Goal: Information Seeking & Learning: Learn about a topic

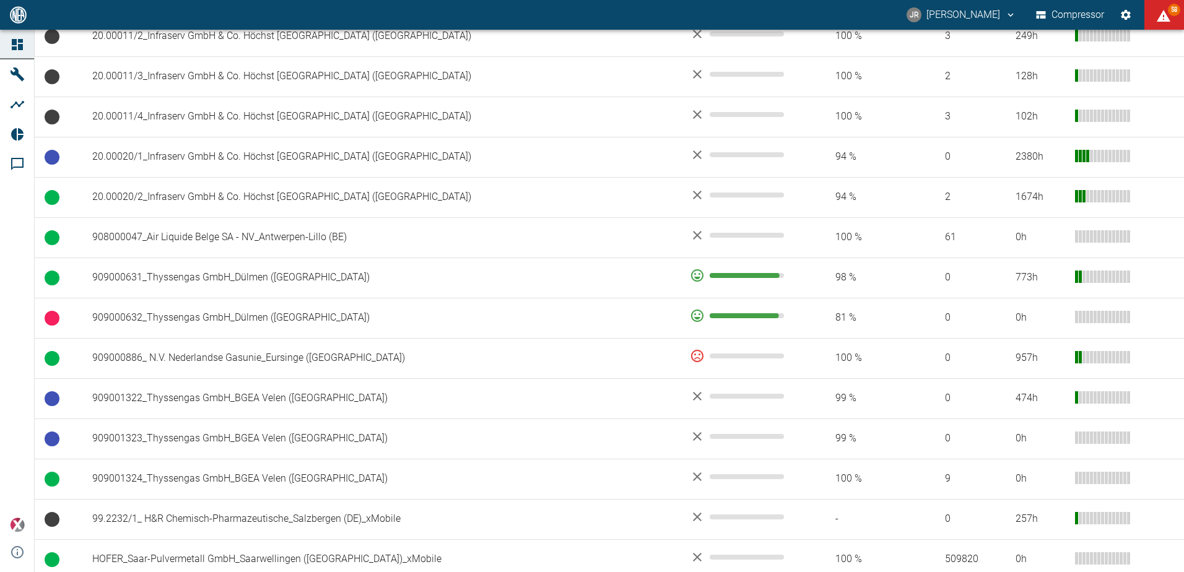
scroll to position [619, 0]
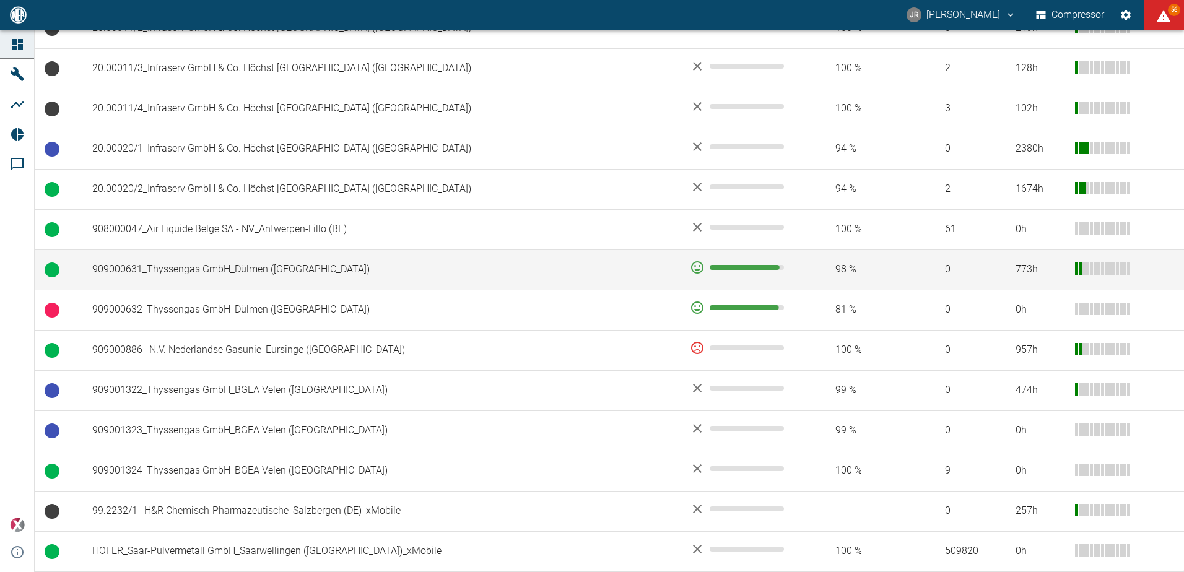
click at [165, 267] on td "909000631_Thyssengas GmbH_Dülmen ([GEOGRAPHIC_DATA])" at bounding box center [380, 270] width 597 height 40
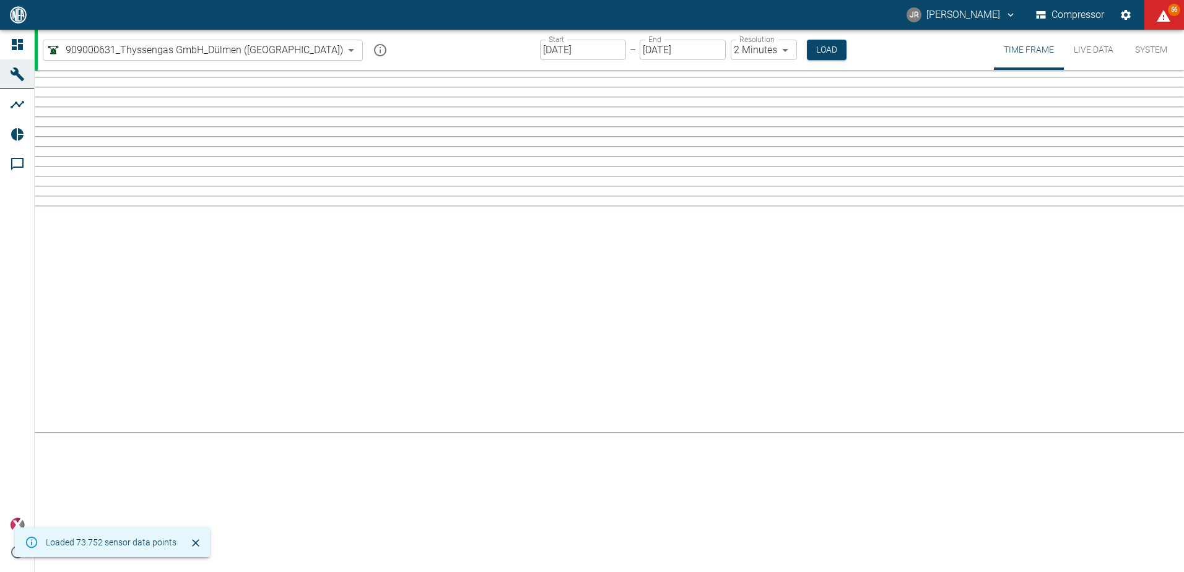
type input "2min"
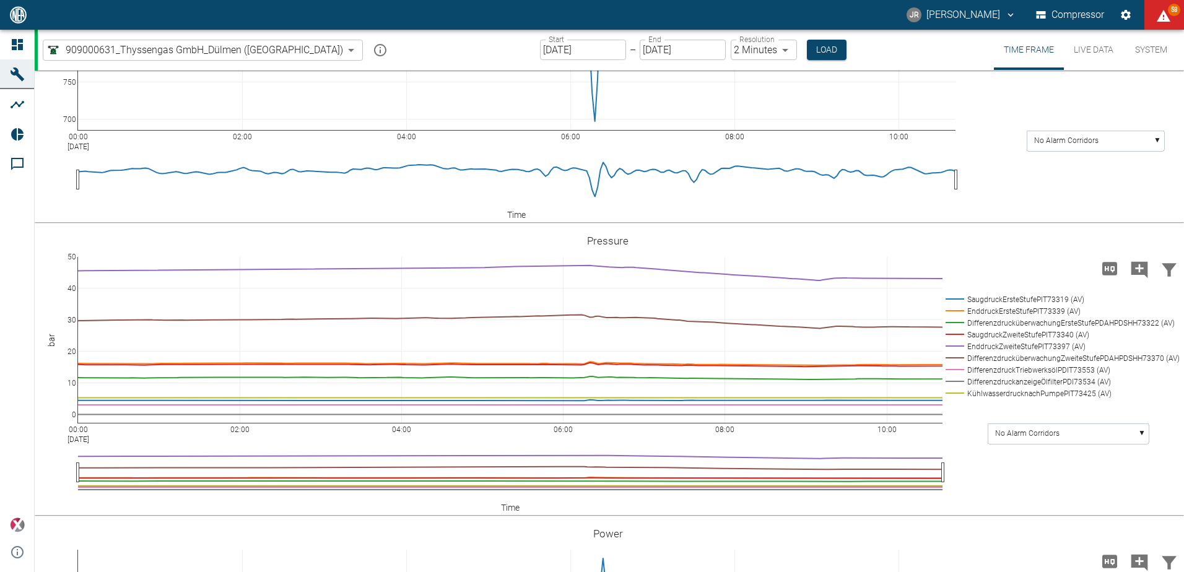
scroll to position [1629, 0]
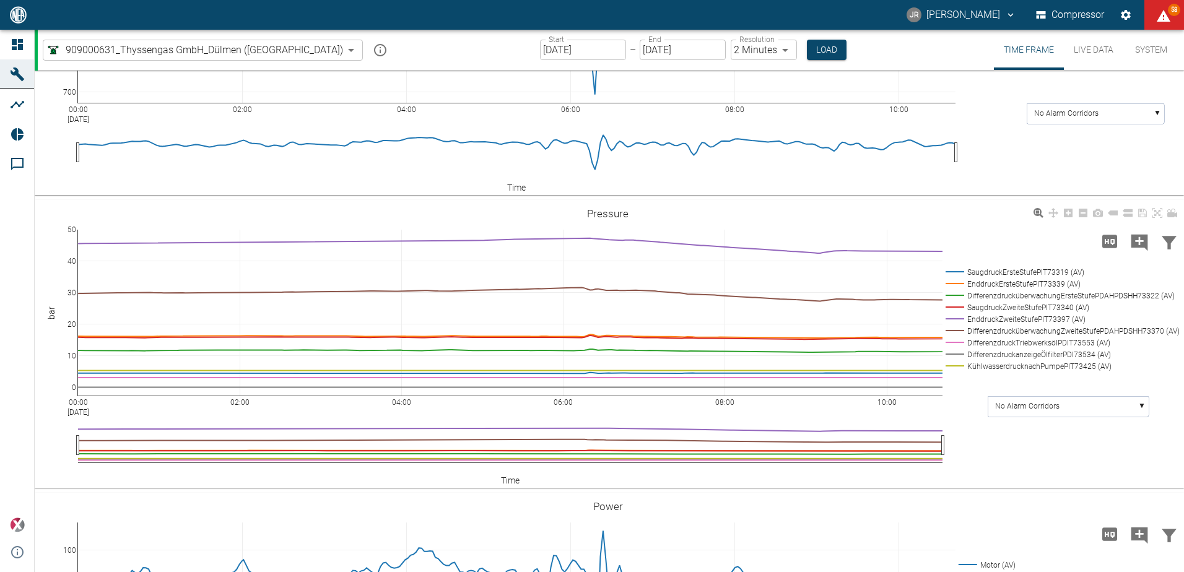
click at [994, 318] on rect at bounding box center [1059, 319] width 235 height 12
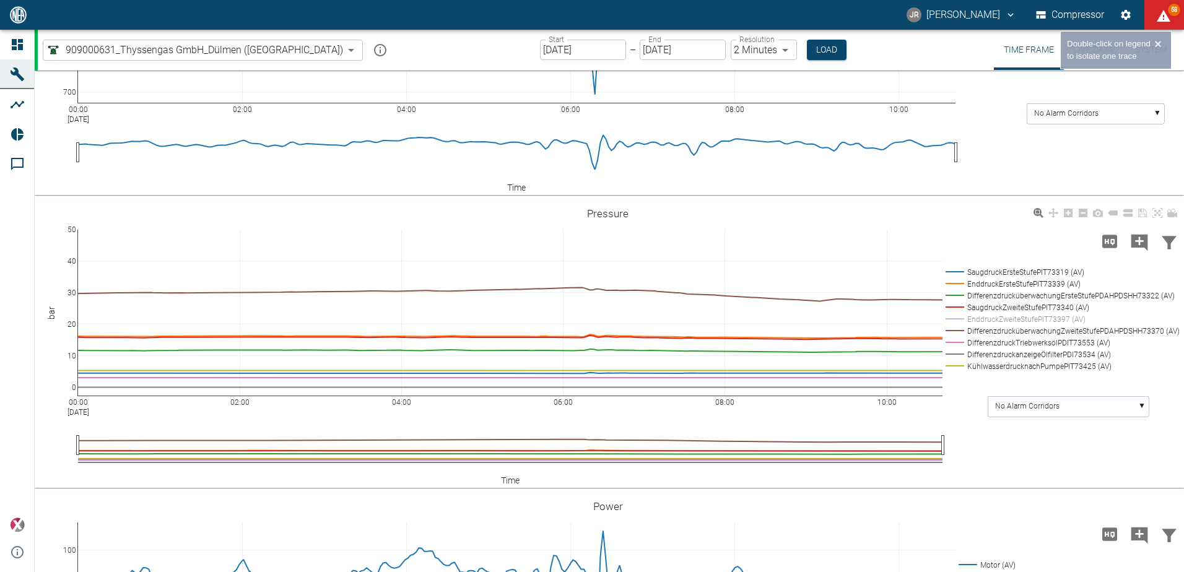
click at [987, 275] on rect at bounding box center [1059, 272] width 235 height 12
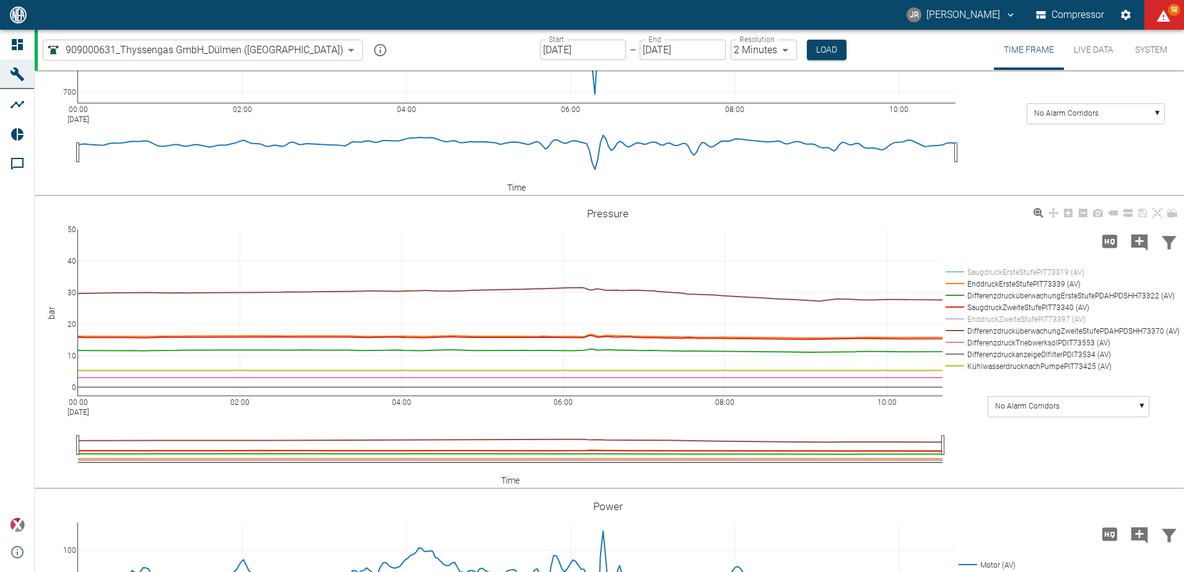
click at [987, 275] on rect at bounding box center [1059, 272] width 235 height 12
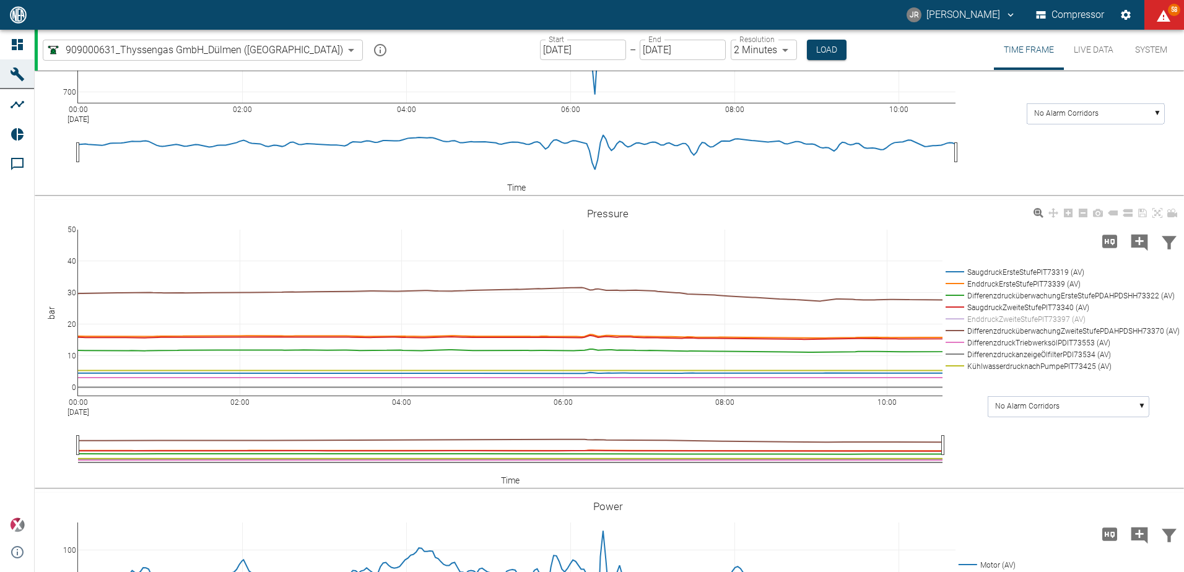
click at [981, 296] on rect at bounding box center [1059, 296] width 235 height 12
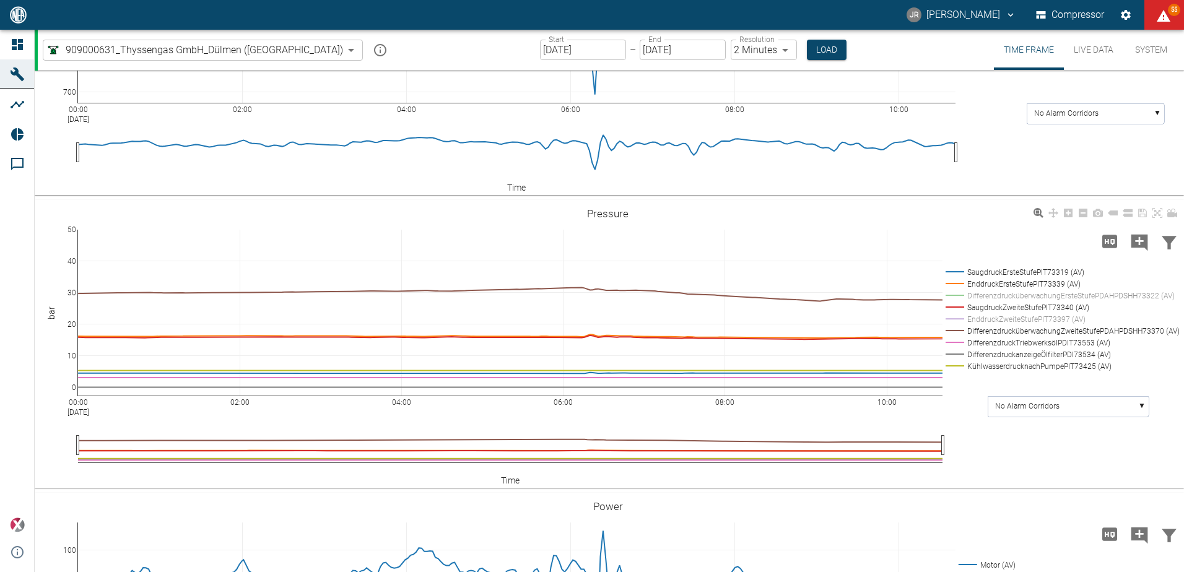
click at [981, 319] on rect at bounding box center [1059, 319] width 235 height 12
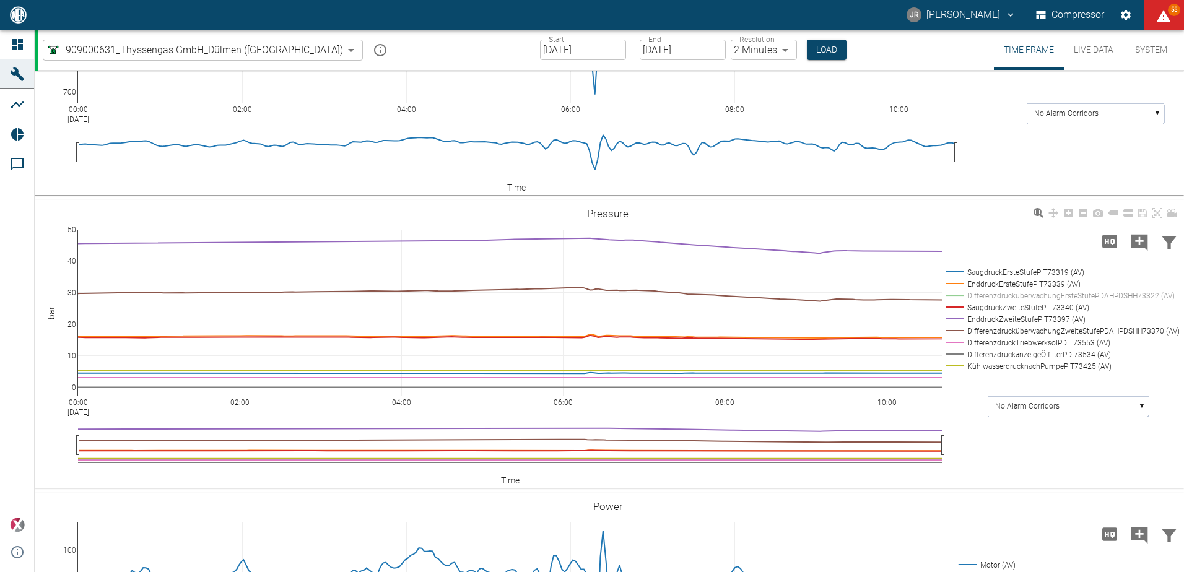
click at [979, 329] on rect at bounding box center [1059, 331] width 235 height 12
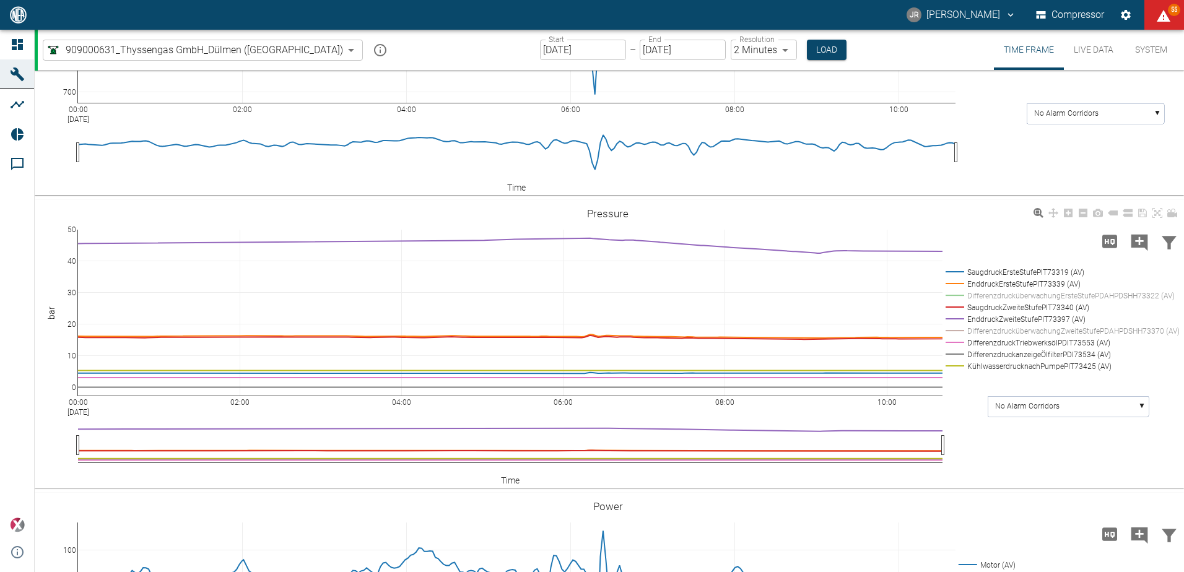
click at [980, 339] on rect at bounding box center [1059, 343] width 235 height 12
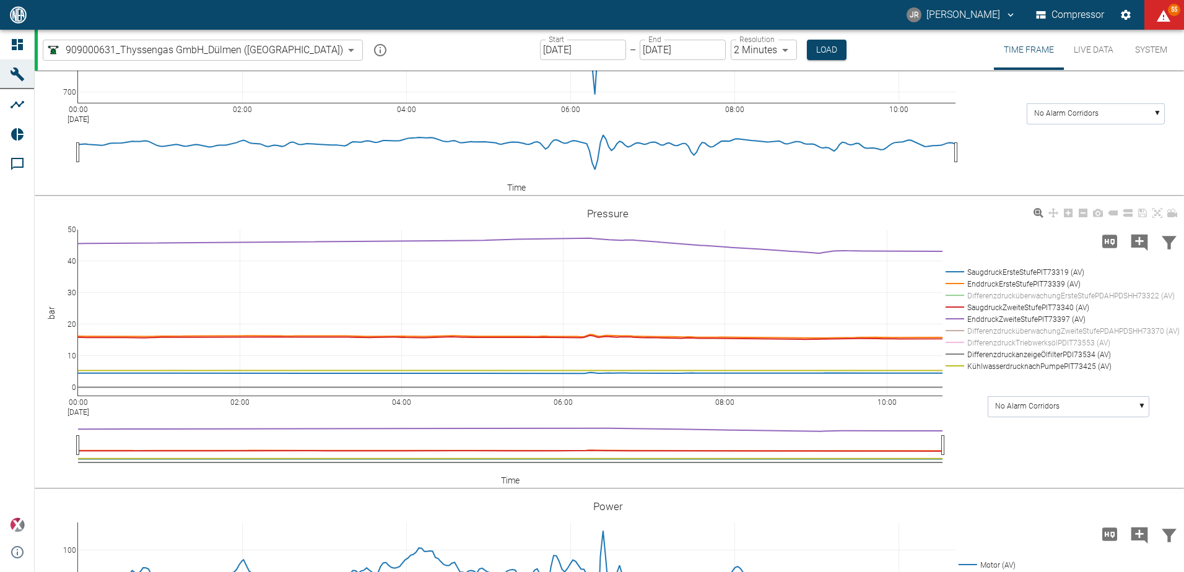
click at [980, 352] on rect at bounding box center [1059, 355] width 235 height 12
click at [979, 362] on rect at bounding box center [1059, 366] width 235 height 12
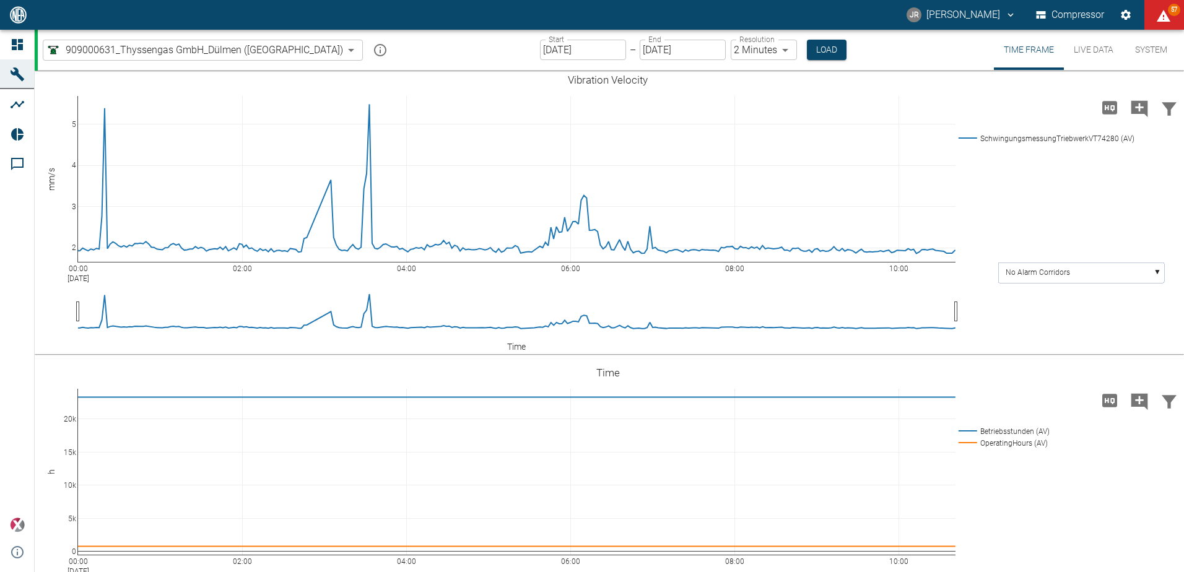
scroll to position [0, 0]
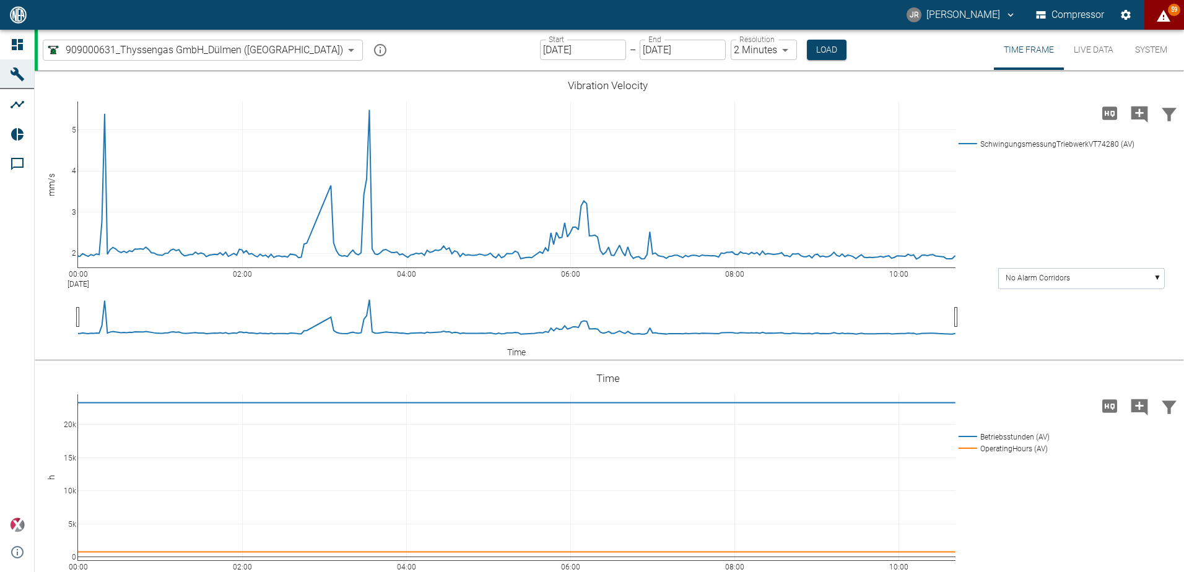
click at [1165, 15] on icon "displayAlerts" at bounding box center [1164, 16] width 14 height 12
click at [993, 571] on div at bounding box center [592, 582] width 1184 height 0
click at [268, 50] on body "JR Jiri Rus Compressor 58 Dashboard Machines Analyses Reports Comments powered …" at bounding box center [592, 286] width 1184 height 572
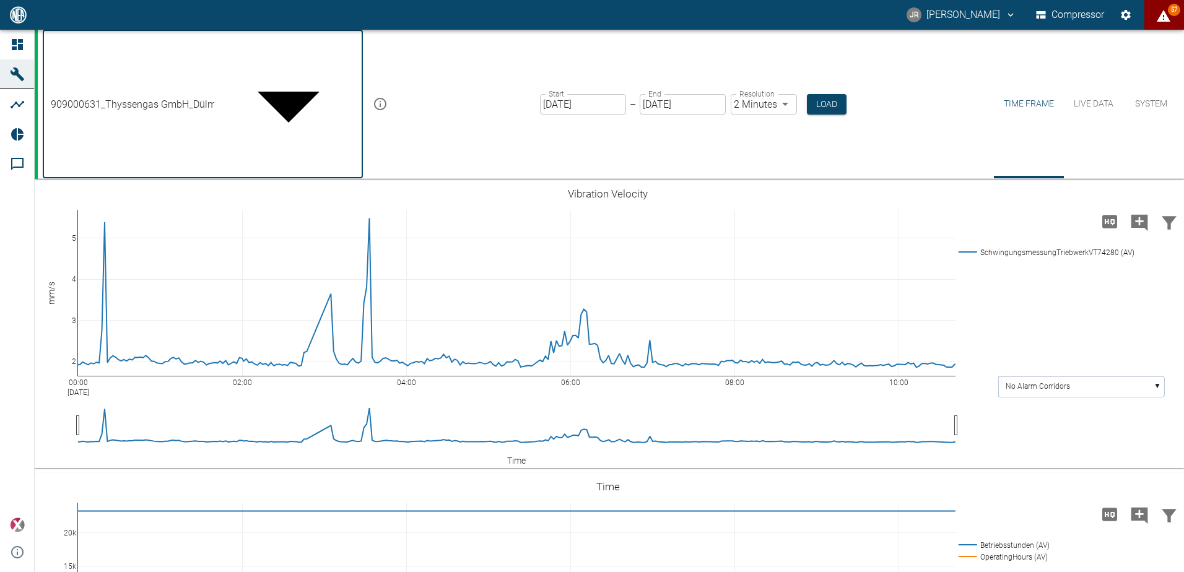
click at [477, 571] on div at bounding box center [592, 582] width 1184 height 0
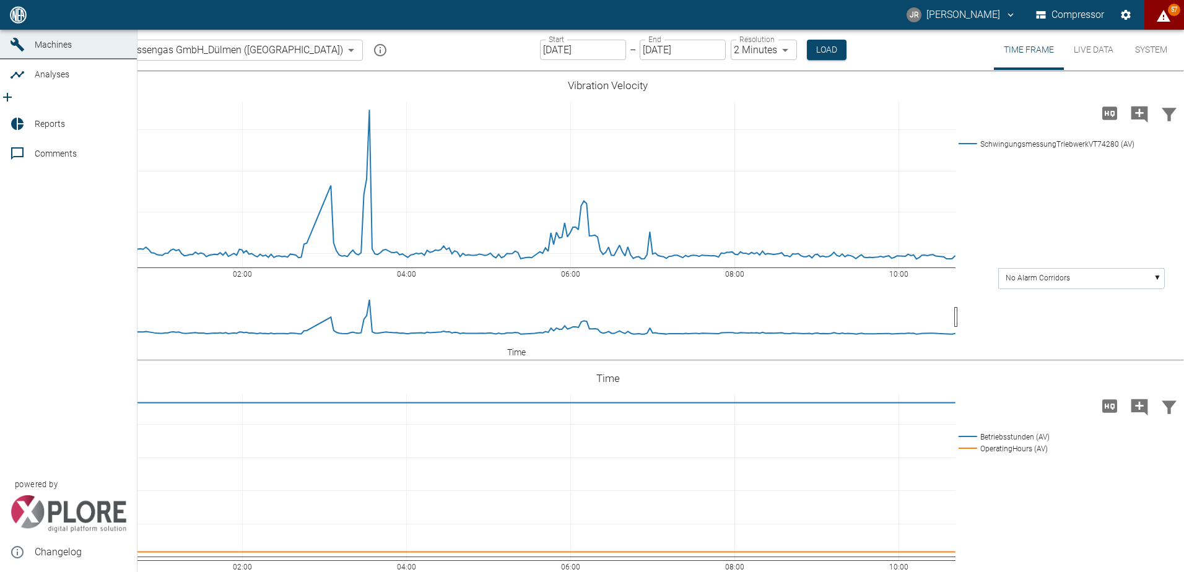
click at [12, 20] on icon at bounding box center [17, 14] width 11 height 11
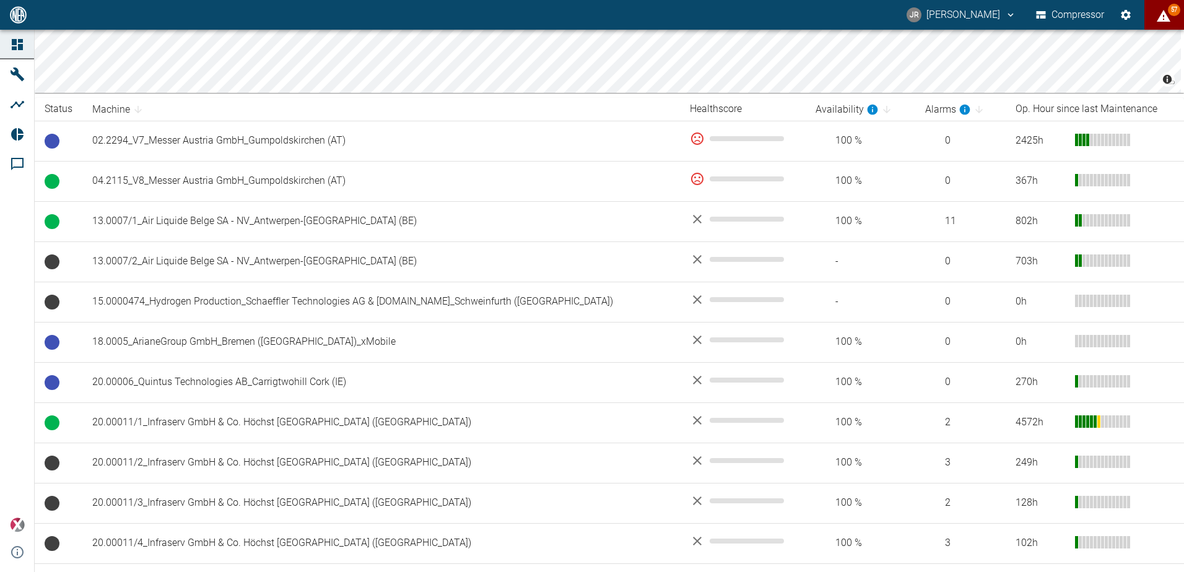
scroll to position [180, 0]
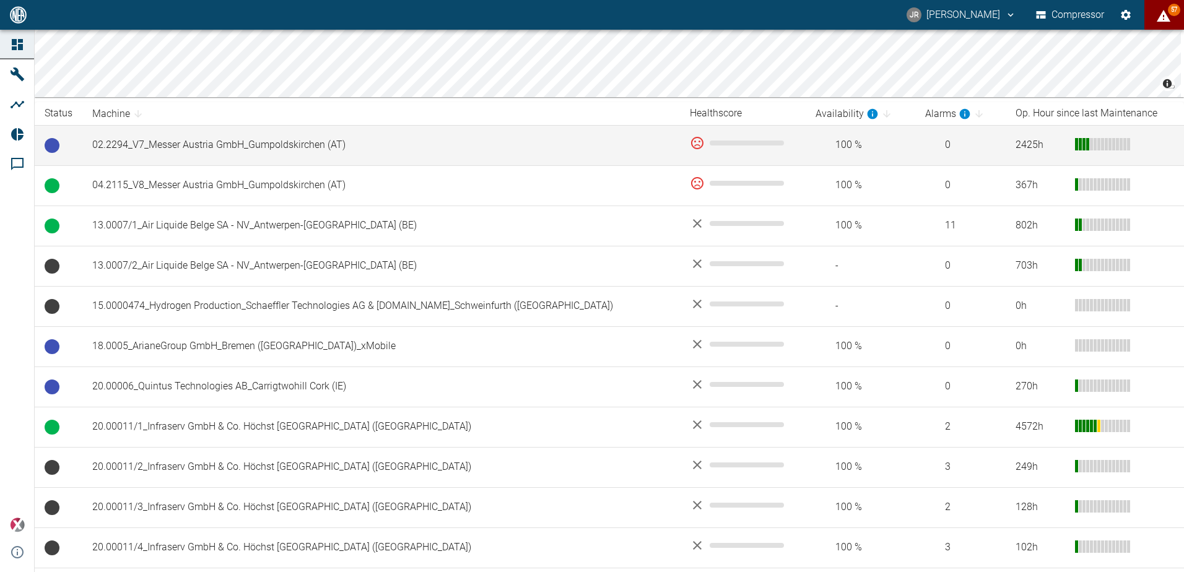
click at [191, 144] on td "02.2294_V7_Messer Austria GmbH_Gumpoldskirchen (AT)" at bounding box center [380, 145] width 597 height 40
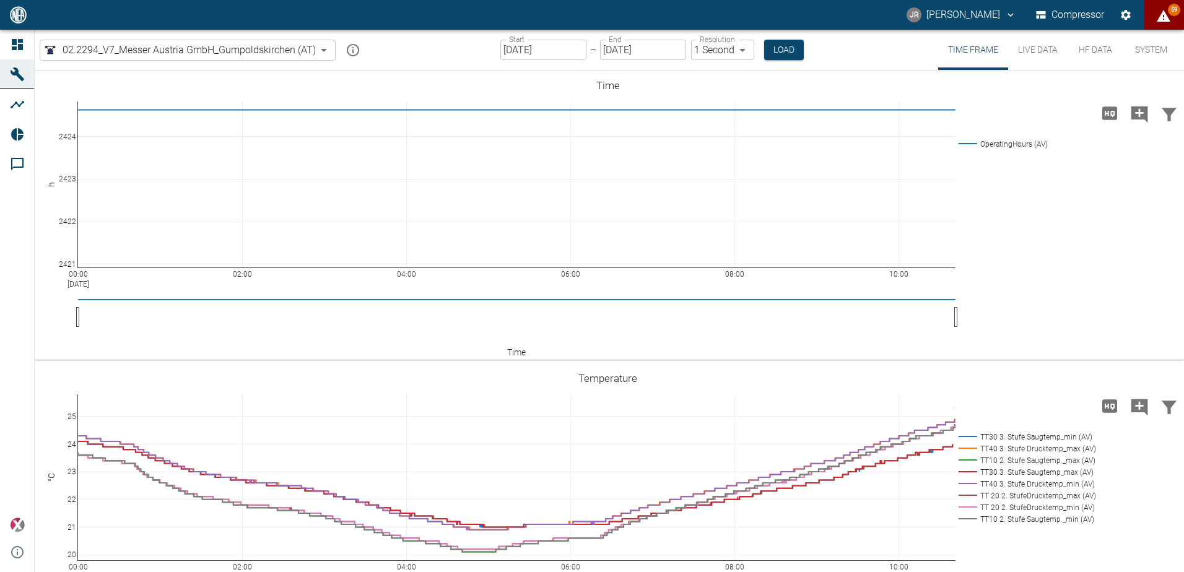
click at [569, 51] on input "[DATE]" at bounding box center [543, 50] width 86 height 20
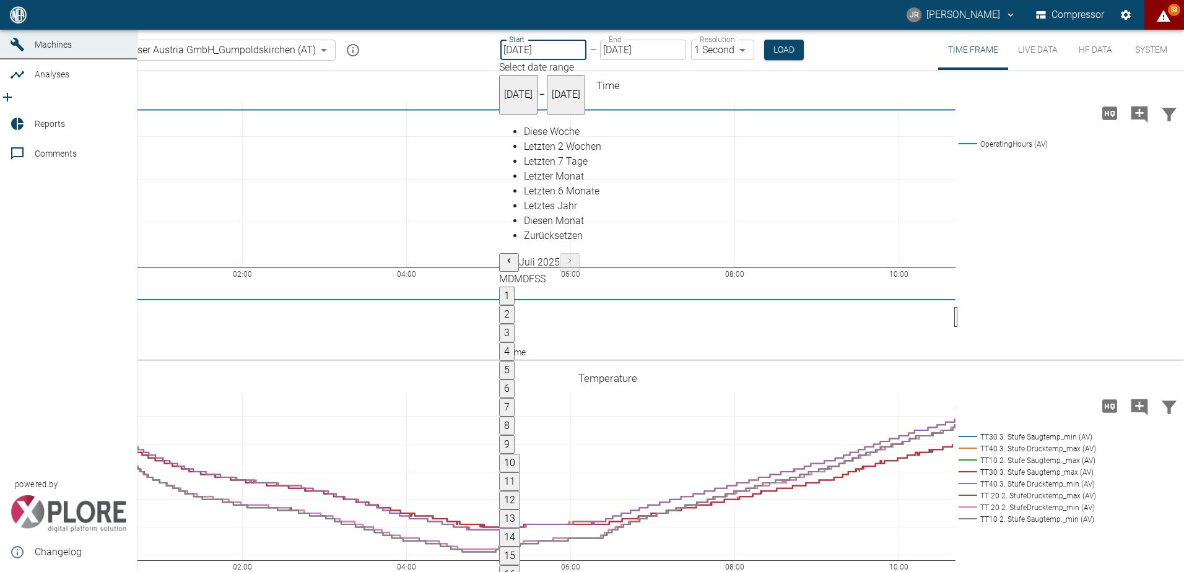
click at [10, 22] on icon at bounding box center [17, 14] width 15 height 15
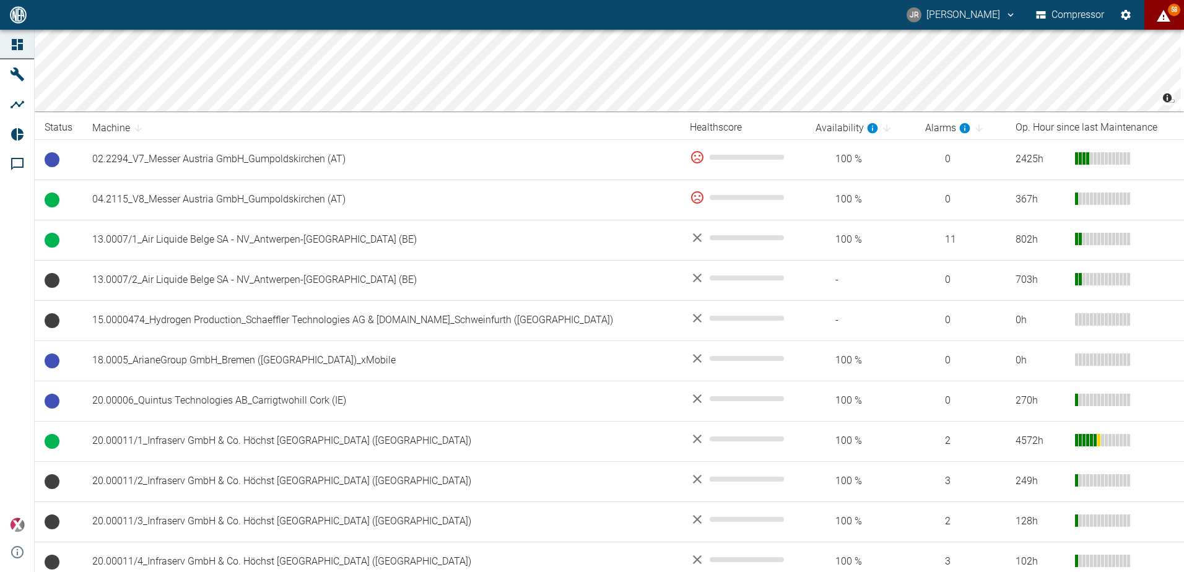
scroll to position [174, 0]
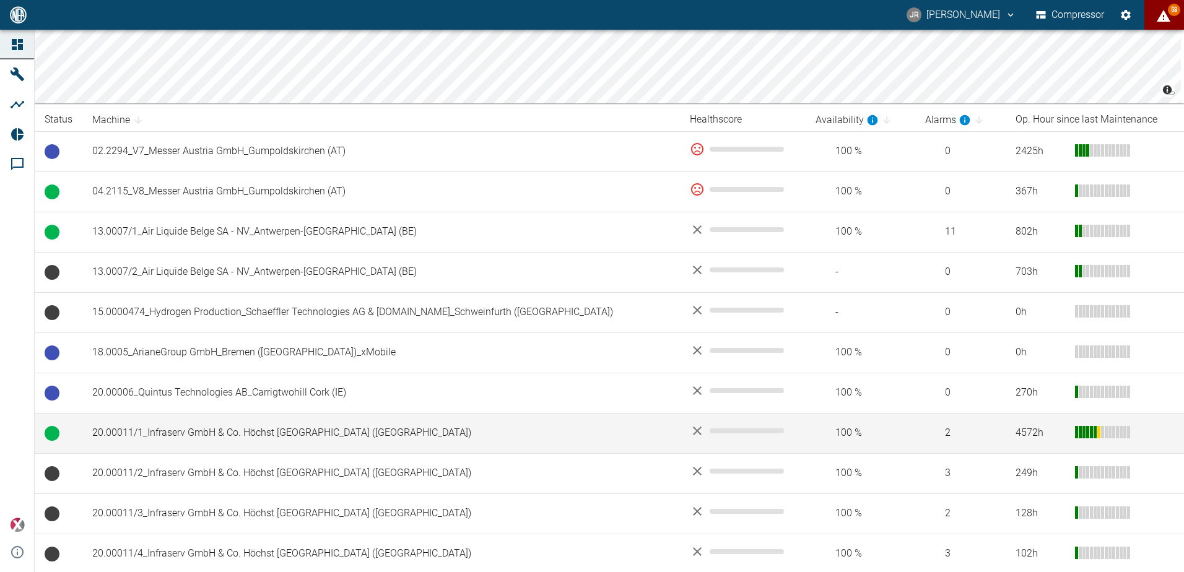
click at [195, 441] on td "20.00011/1_Infraserv GmbH & Co. Höchst [GEOGRAPHIC_DATA] ([GEOGRAPHIC_DATA])" at bounding box center [380, 433] width 597 height 40
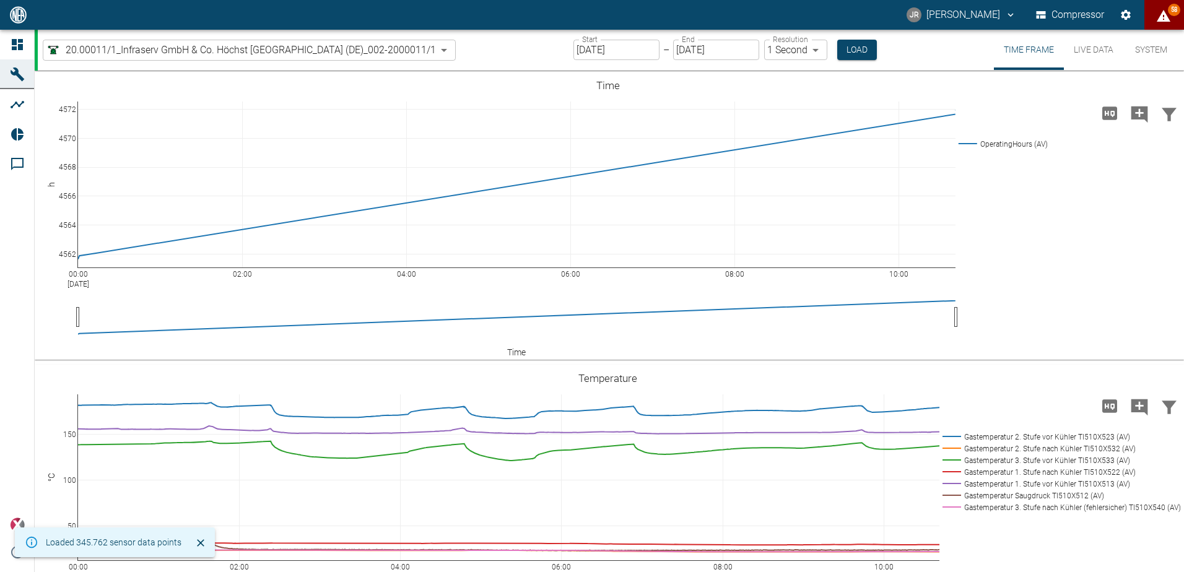
click at [599, 50] on input "[DATE]" at bounding box center [616, 50] width 86 height 20
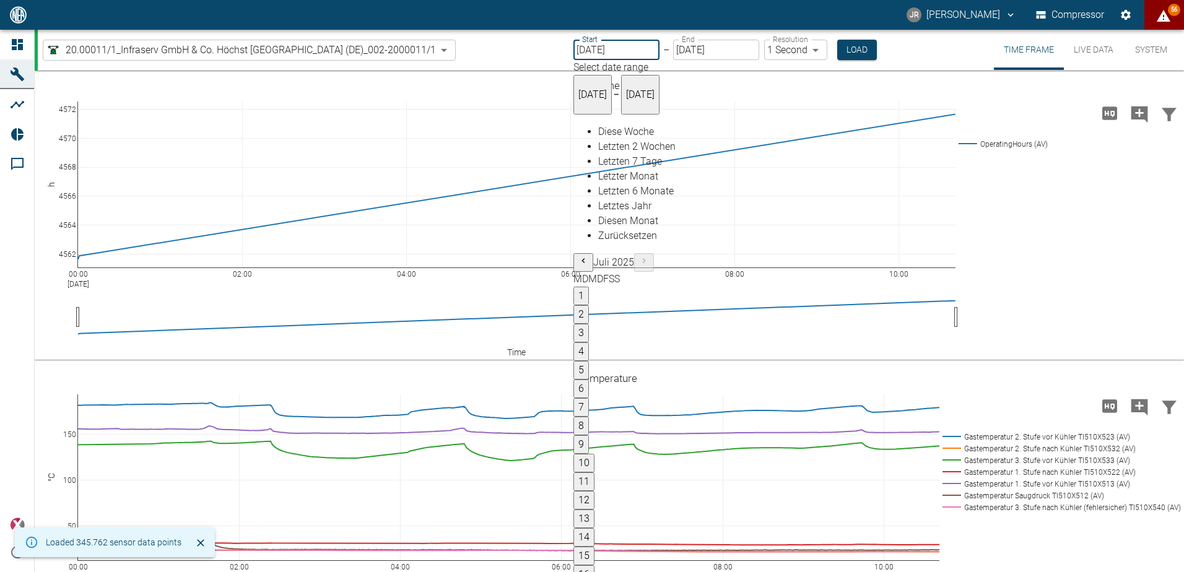
click at [588, 256] on icon "Previous month" at bounding box center [583, 261] width 10 height 10
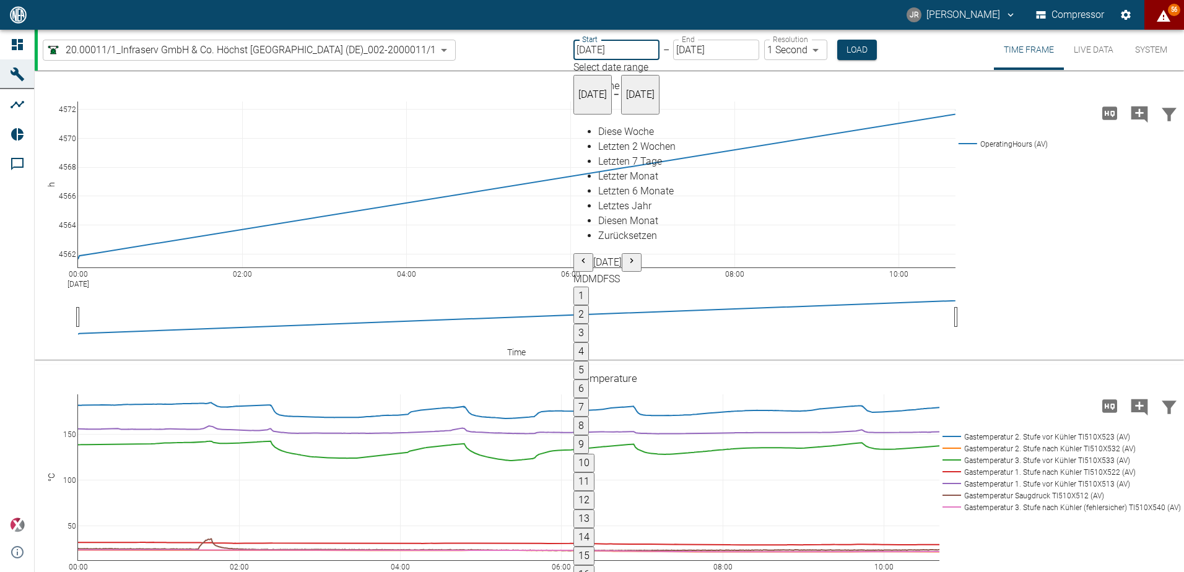
click at [588, 256] on icon "Previous month" at bounding box center [583, 261] width 10 height 10
click at [589, 287] on button "1" at bounding box center [580, 296] width 15 height 19
type input "[DATE]"
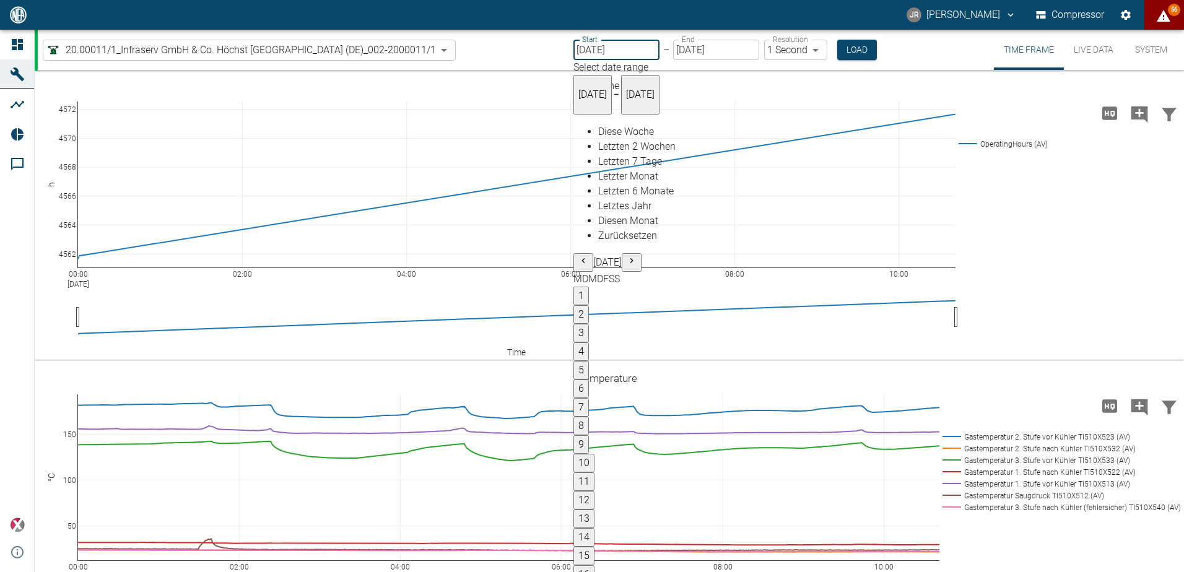
type input "10min"
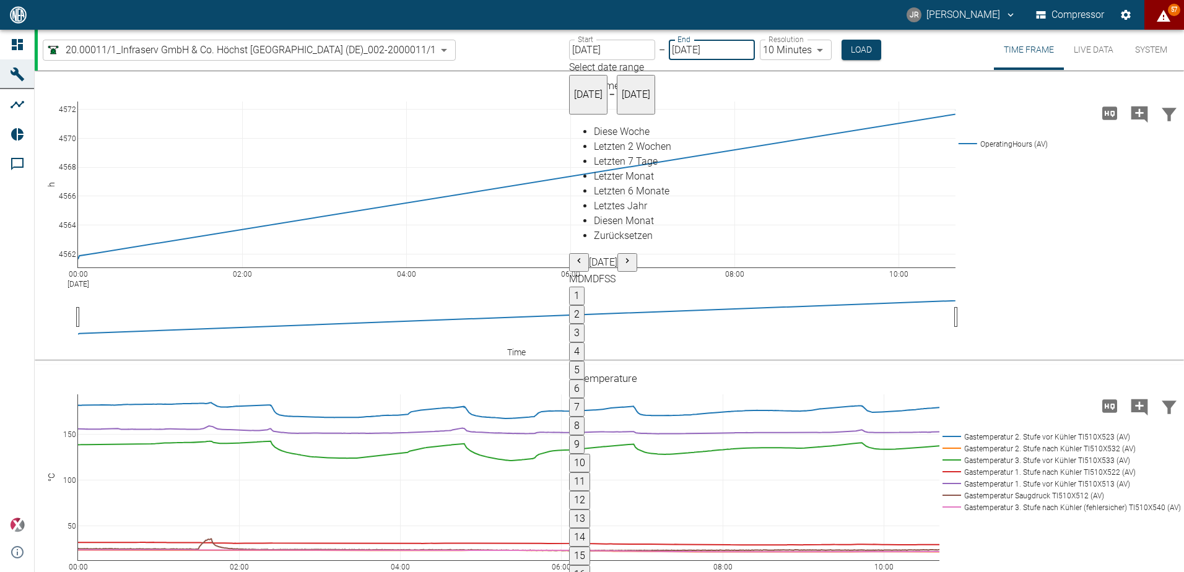
click at [584, 398] on button "7" at bounding box center [576, 407] width 15 height 19
click at [713, 53] on input "[DATE]" at bounding box center [712, 50] width 86 height 20
click at [580, 258] on icon "Previous month" at bounding box center [578, 260] width 3 height 5
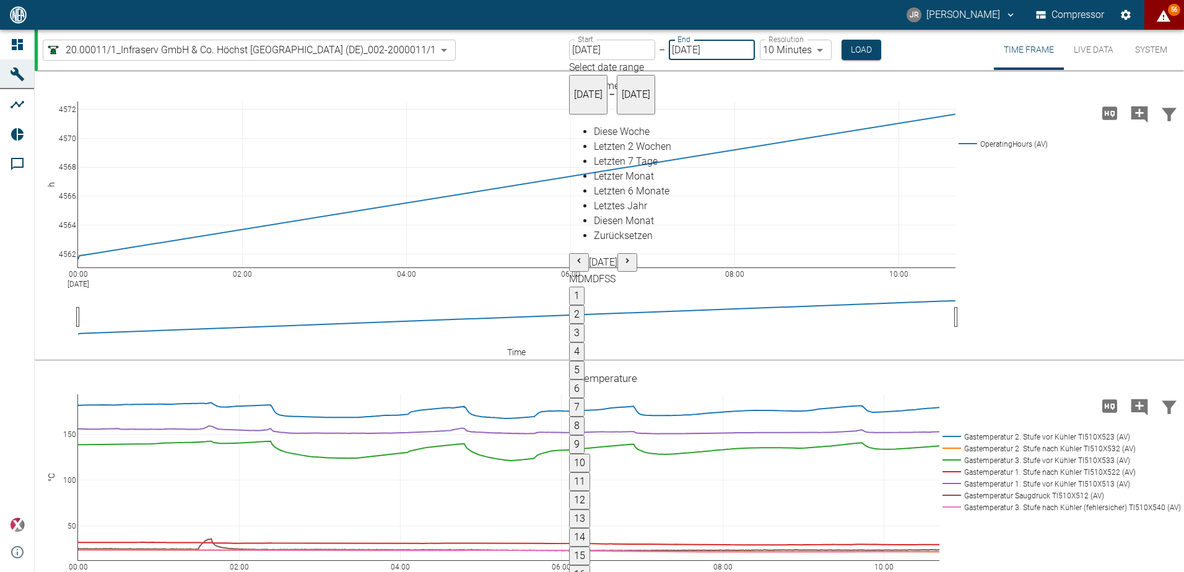
click at [580, 258] on icon "Previous month" at bounding box center [578, 260] width 3 height 5
click at [584, 398] on button "7" at bounding box center [576, 407] width 15 height 19
type input "[DATE]"
type input "2min"
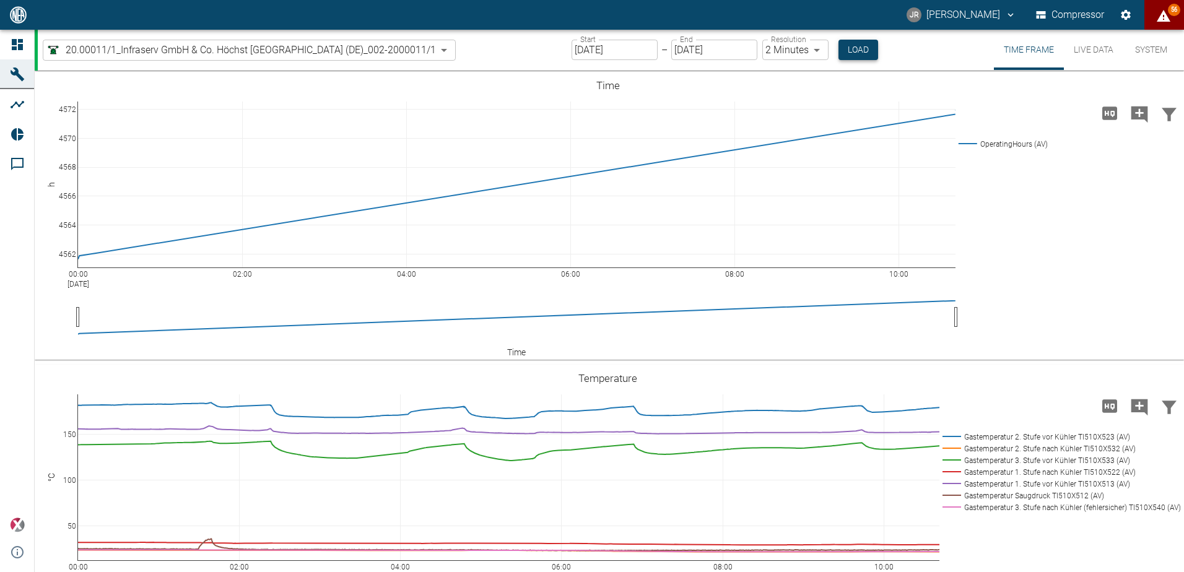
click at [858, 49] on button "Load" at bounding box center [858, 50] width 40 height 20
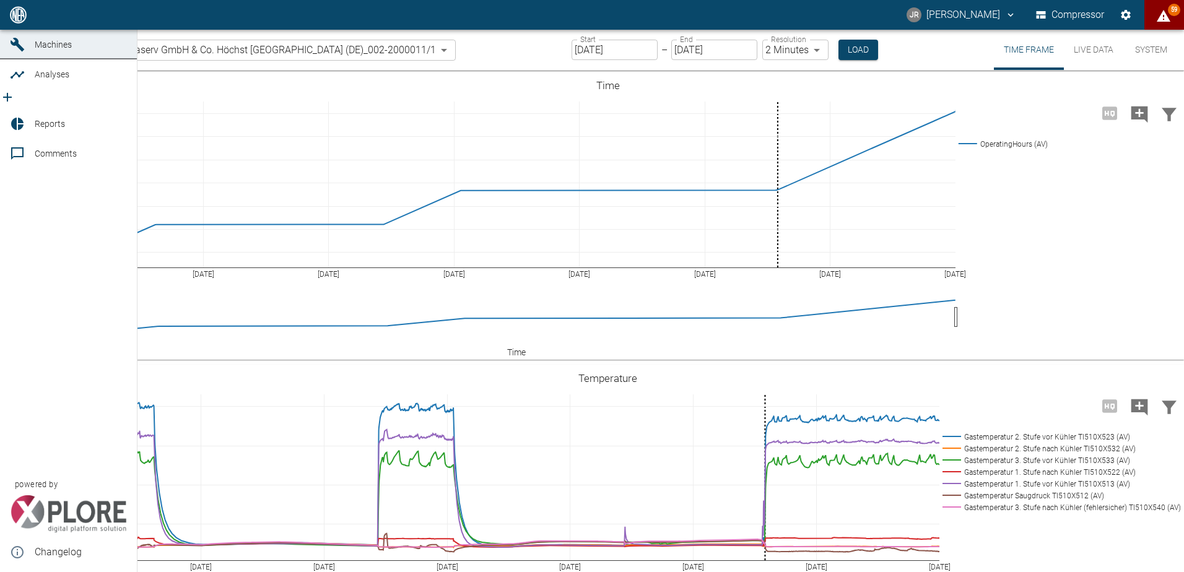
click at [17, 22] on icon at bounding box center [17, 14] width 15 height 15
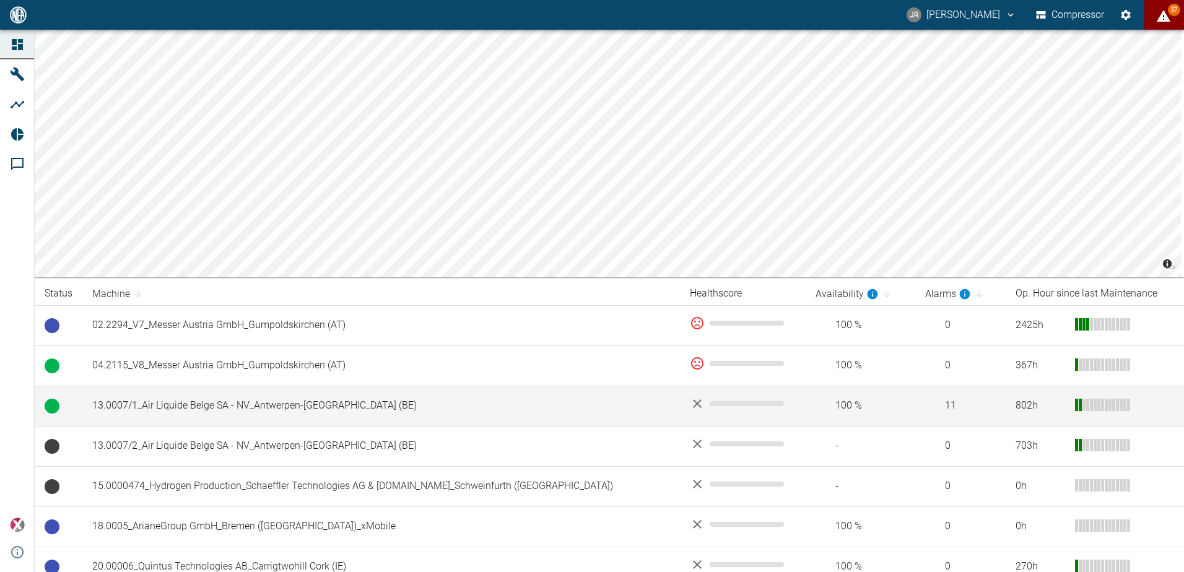
click at [123, 408] on td "13.0007/1_Air Liquide Belge SA - NV_Antwerpen-[GEOGRAPHIC_DATA] (BE)" at bounding box center [380, 406] width 597 height 40
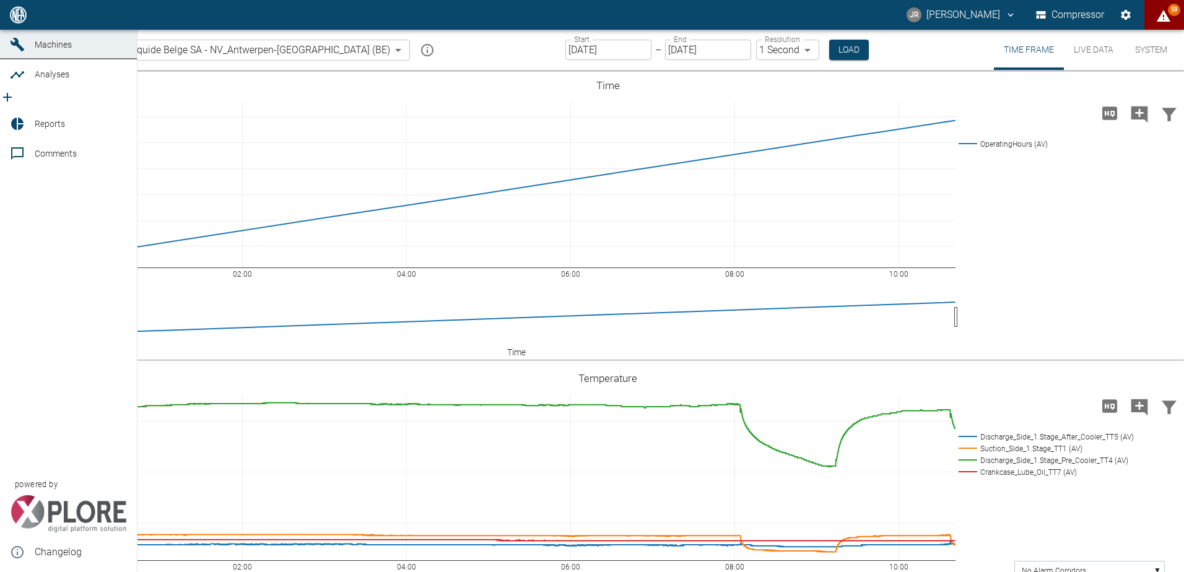
click at [56, 159] on span "Comments" at bounding box center [56, 154] width 42 height 10
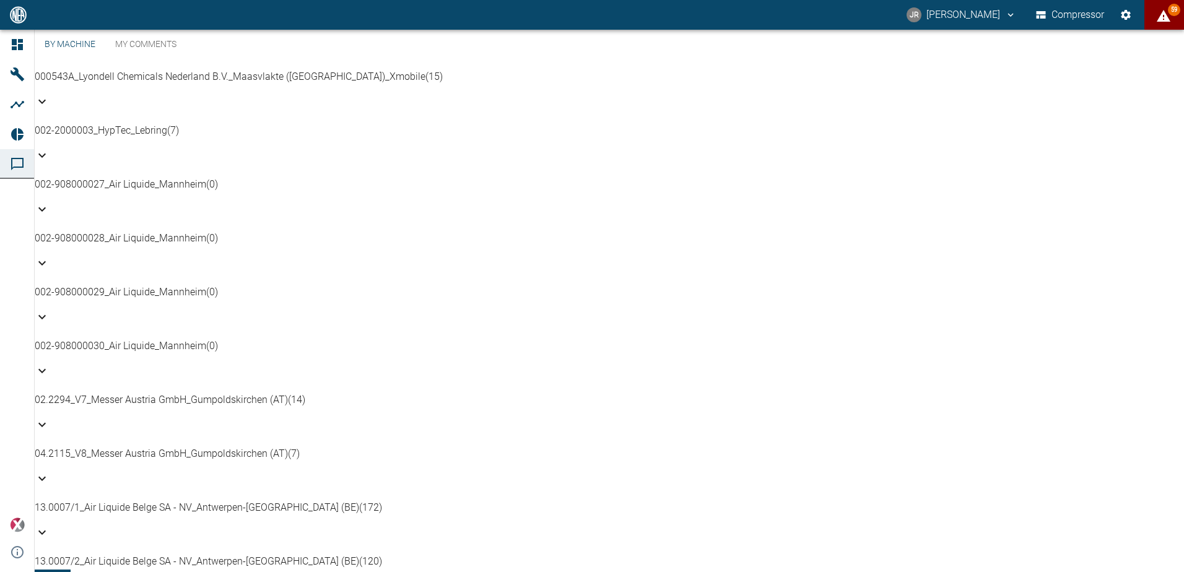
click at [84, 500] on p "13.0007/1_Air Liquide Belge SA - NV_Antwerpen-[GEOGRAPHIC_DATA] (BE) (172)" at bounding box center [609, 507] width 1149 height 15
drag, startPoint x: 280, startPoint y: 159, endPoint x: 661, endPoint y: 185, distance: 381.1
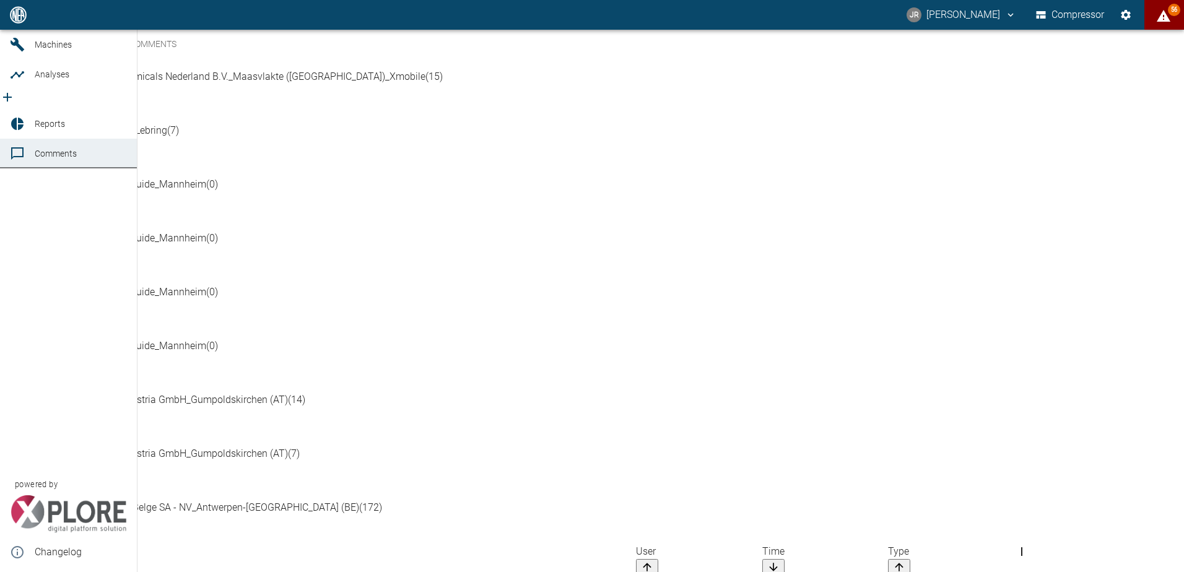
click at [51, 79] on span "Analyses" at bounding box center [52, 74] width 35 height 10
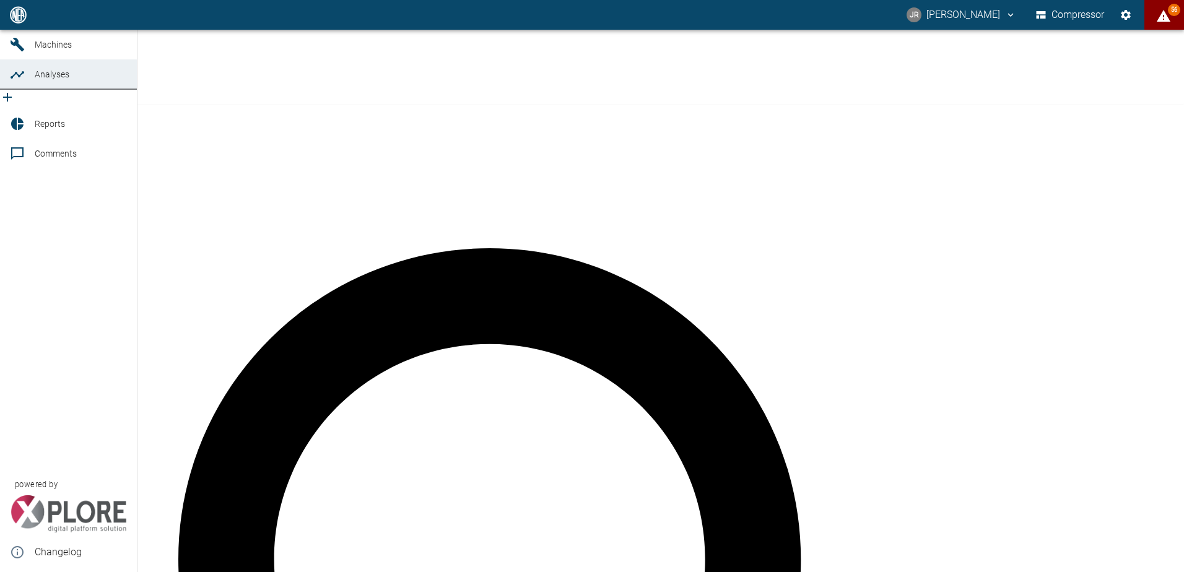
click at [12, 20] on icon at bounding box center [17, 14] width 11 height 11
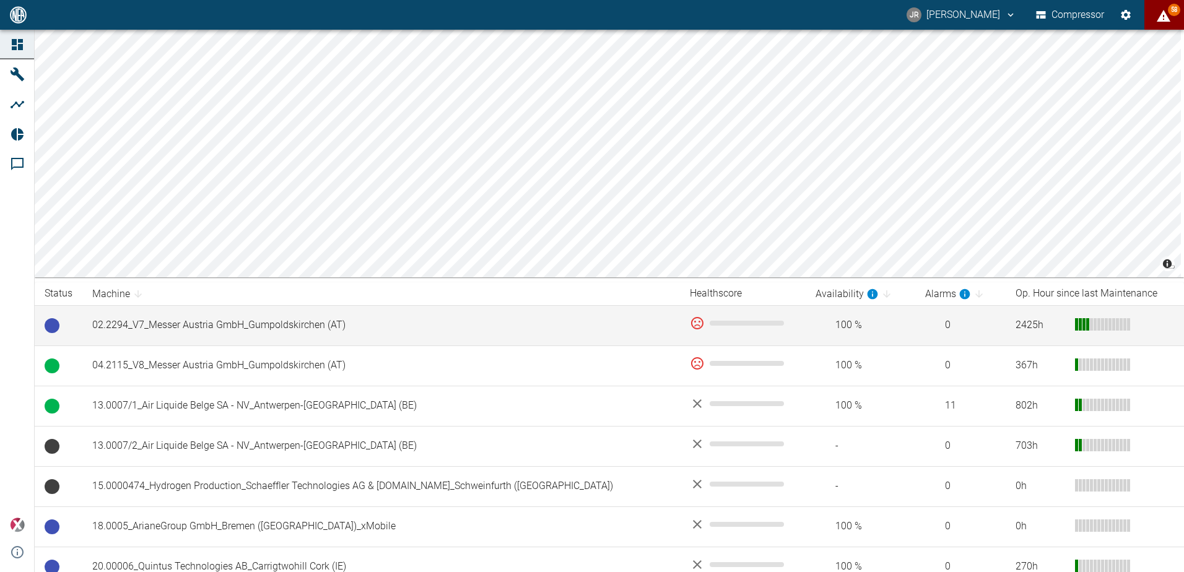
click at [408, 325] on td "02.2294_V7_Messer Austria GmbH_Gumpoldskirchen (AT)" at bounding box center [380, 325] width 597 height 40
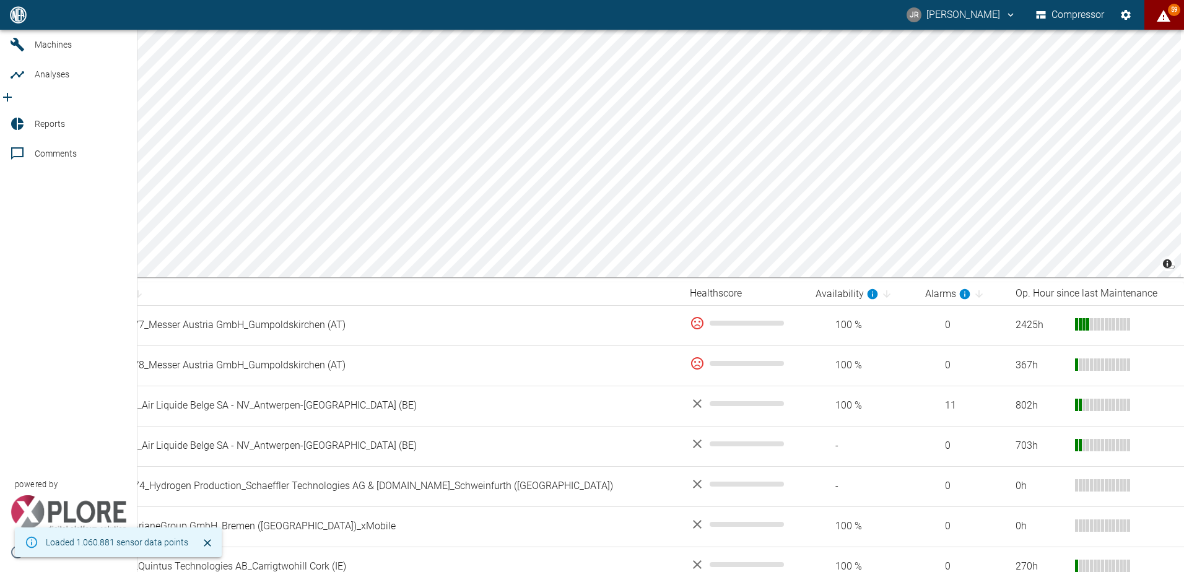
click at [98, 82] on span "Analyses" at bounding box center [81, 74] width 92 height 15
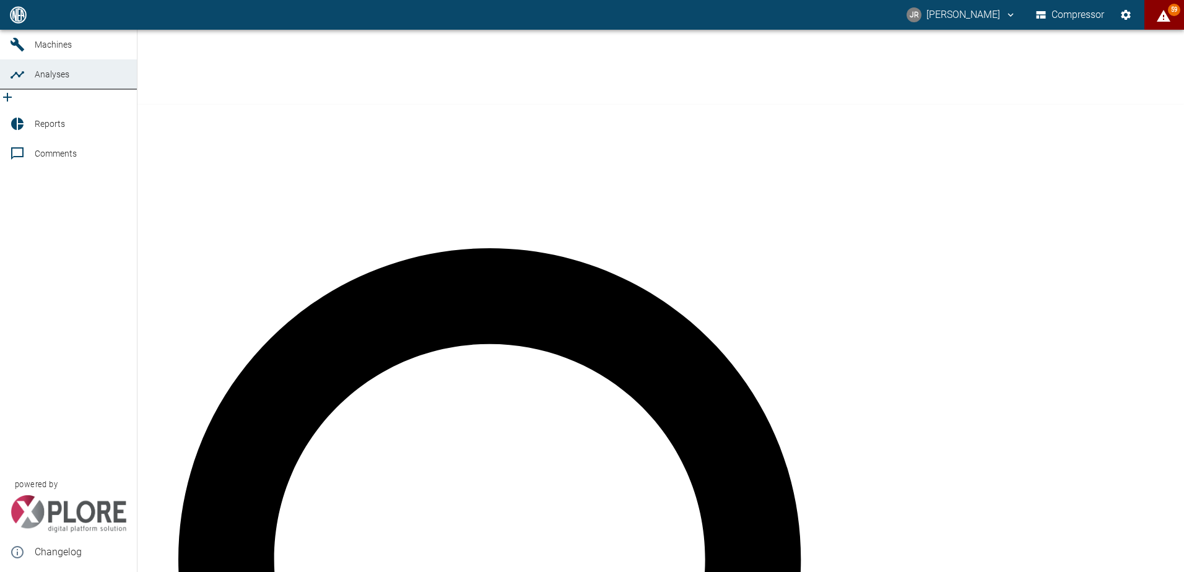
click at [15, 103] on icon "new /analyses/list/0" at bounding box center [7, 97] width 15 height 15
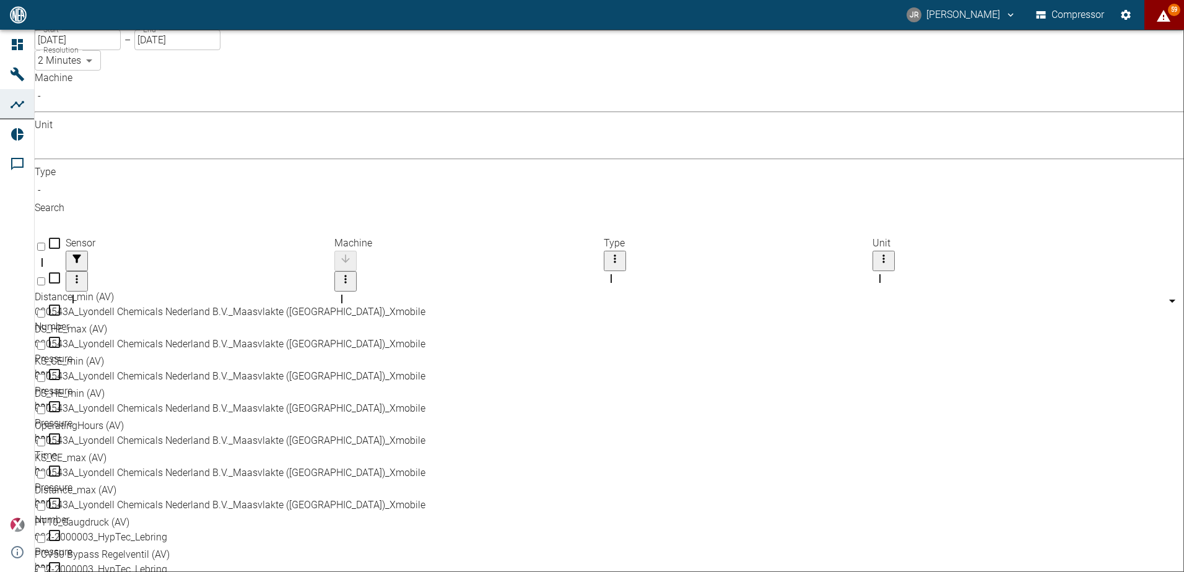
click at [192, 109] on body "JR Jiri Rus Compressor 59 Dashboard Machines Analyses Reports Comments powered …" at bounding box center [592, 286] width 1184 height 572
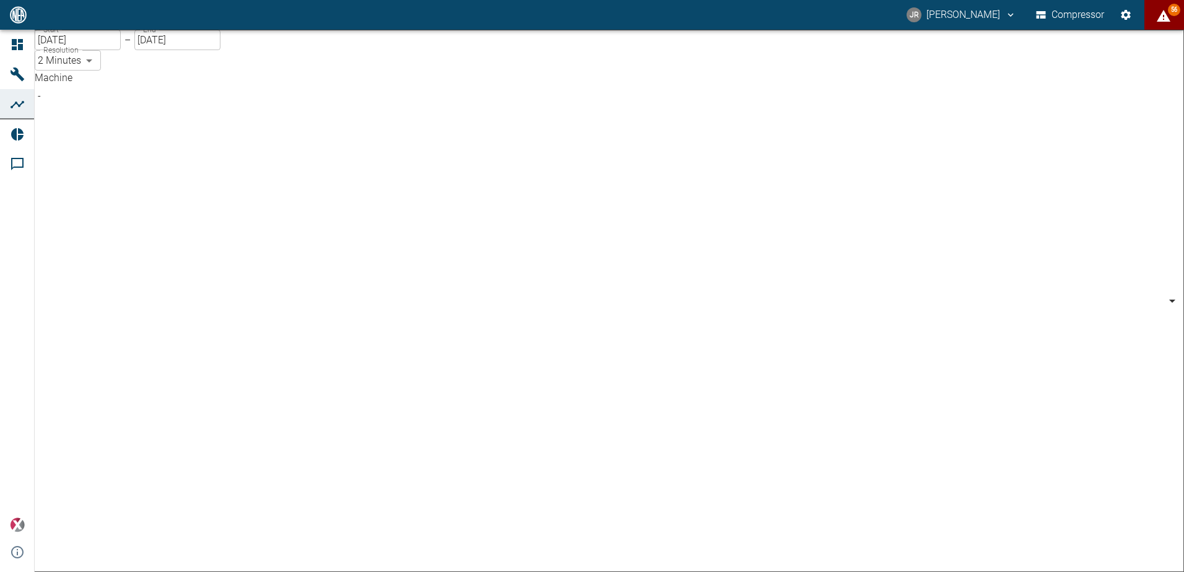
scroll to position [125, 0]
type input "259bb4d1-24a0-4d0a-9cdd-a1b37587fdca"
click at [194, 111] on body "JR Jiri Rus Compressor 56 Dashboard Machines Analyses Reports Comments powered …" at bounding box center [592, 286] width 1184 height 572
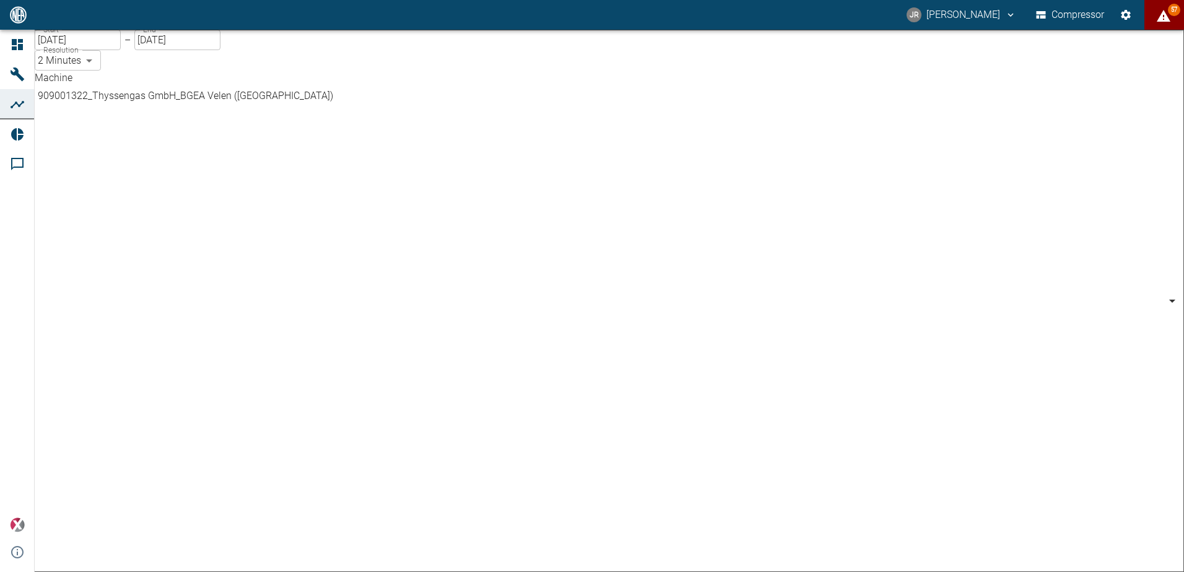
click at [195, 111] on body "JR Jiri Rus Compressor 57 Dashboard Machines Analyses Reports Comments powered …" at bounding box center [592, 286] width 1184 height 572
type input "259bb4d1-24a0-4d0a-9cdd-a1b37587fdca"
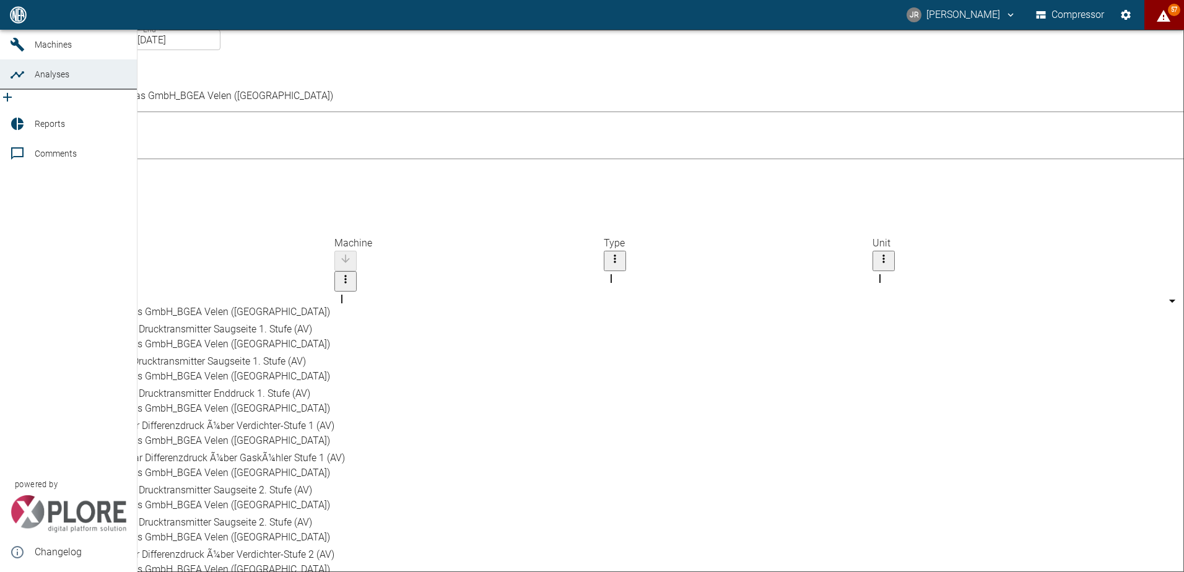
click at [12, 102] on icon "new /analyses/list/0" at bounding box center [7, 97] width 9 height 9
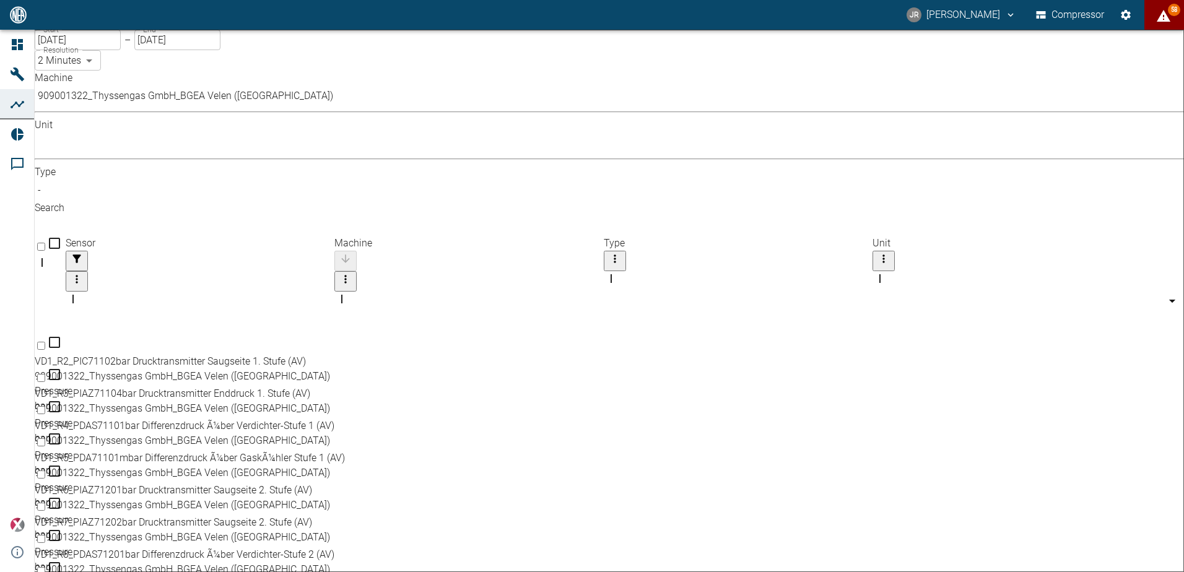
scroll to position [0, 0]
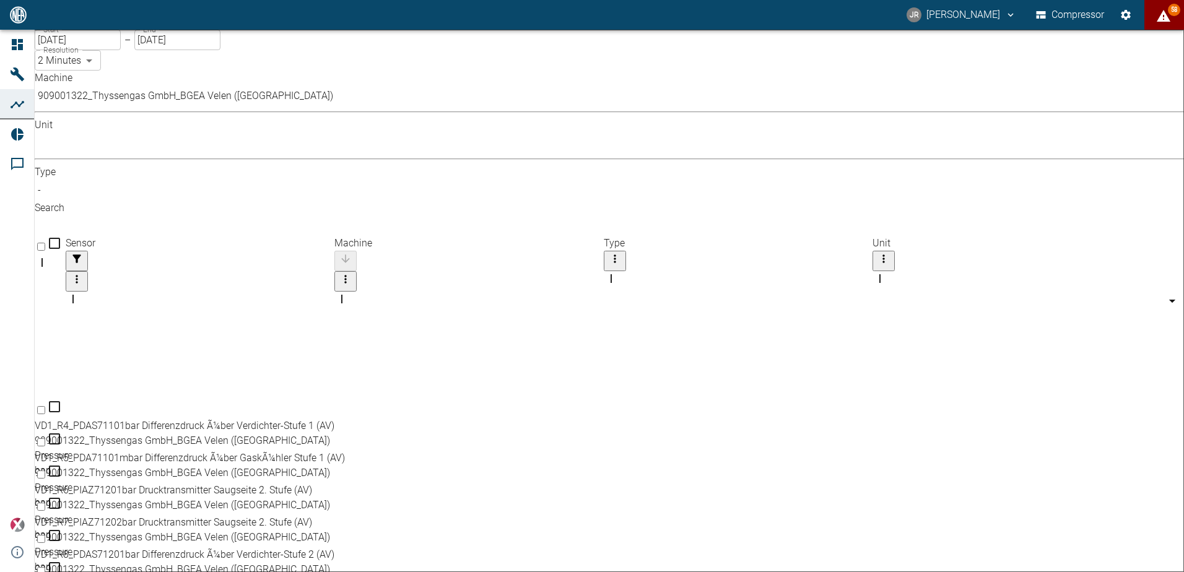
checkbox input "false"
checkbox input "true"
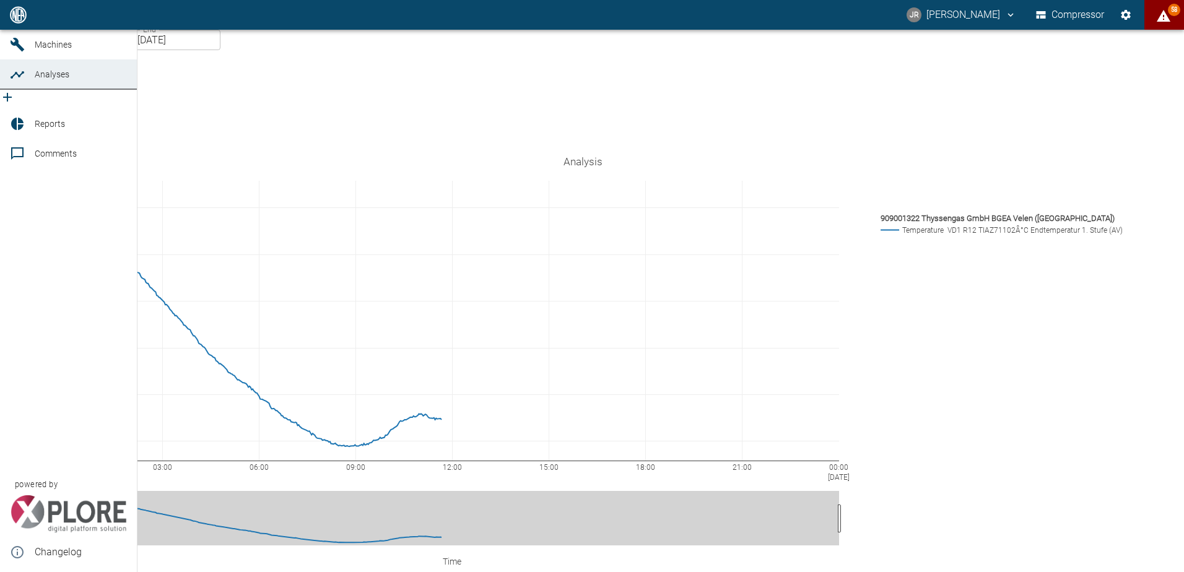
click at [22, 82] on icon at bounding box center [17, 74] width 15 height 15
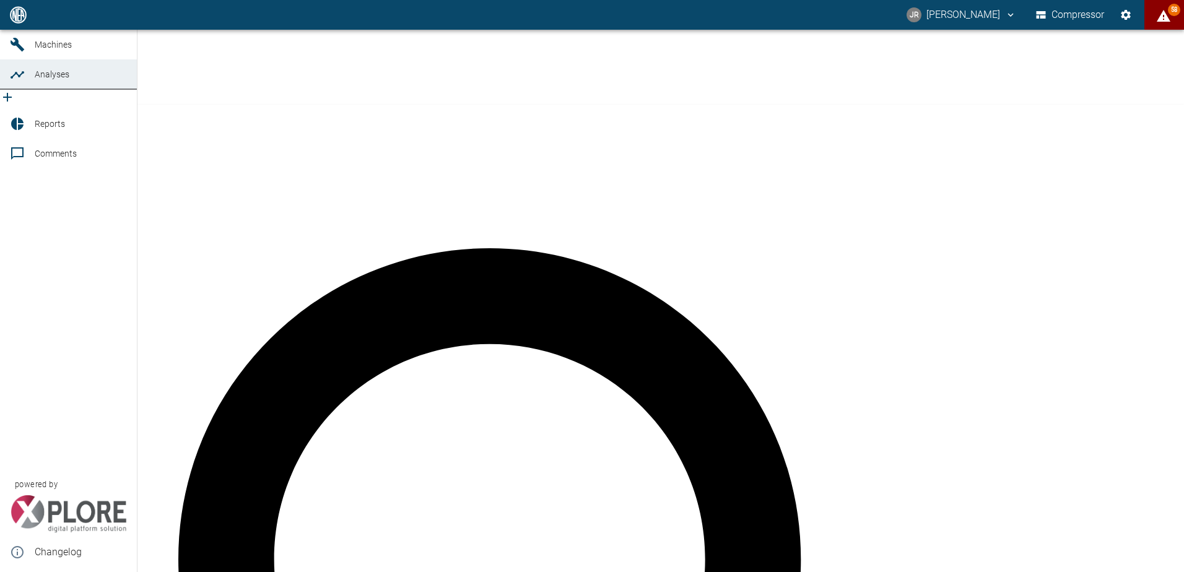
click at [29, 89] on link "Analyses" at bounding box center [68, 74] width 137 height 30
click at [12, 102] on icon "new /analyses/list/0" at bounding box center [7, 97] width 9 height 9
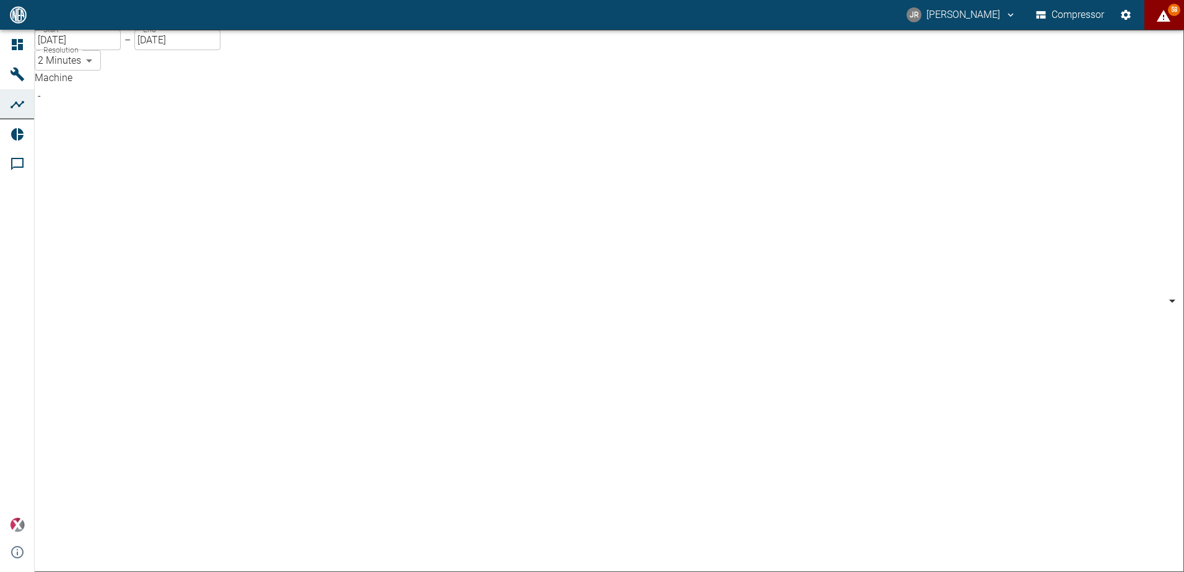
click at [193, 110] on body "JR Jiri Rus Compressor 58 Dashboard Machines Analyses Reports Comments powered …" at bounding box center [592, 286] width 1184 height 572
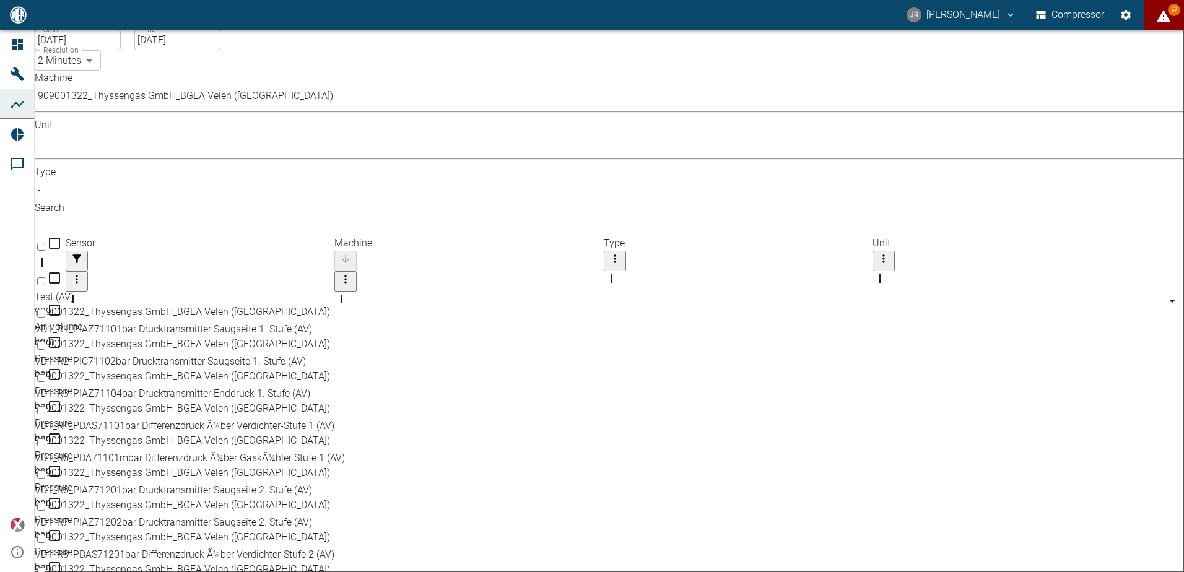
type input "259bb4d1-24a0-4d0a-9cdd-a1b37587fdca"
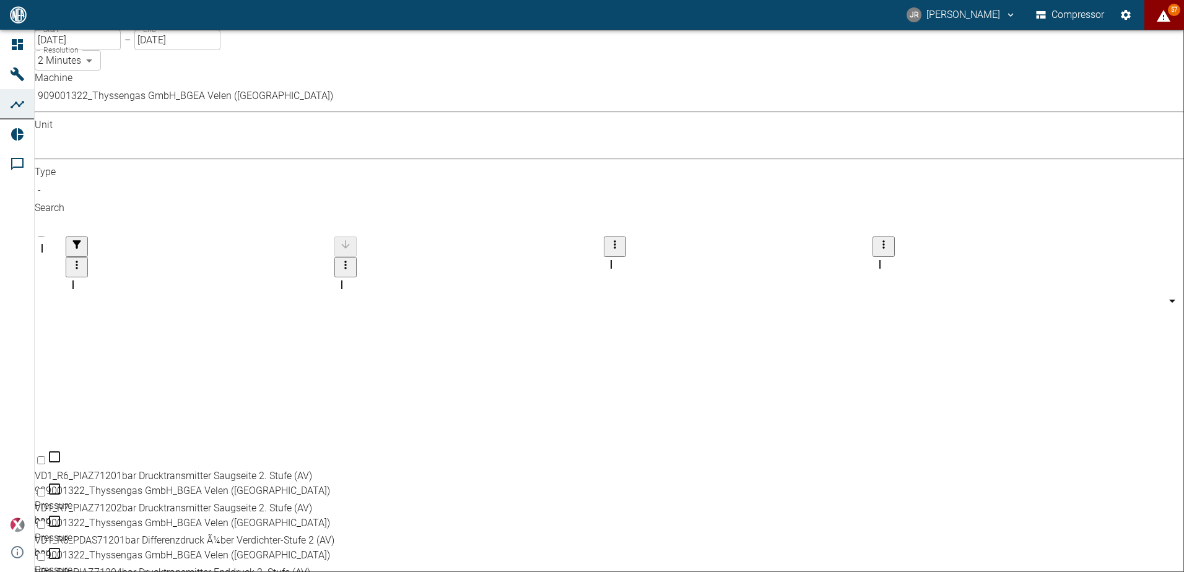
scroll to position [218, 0]
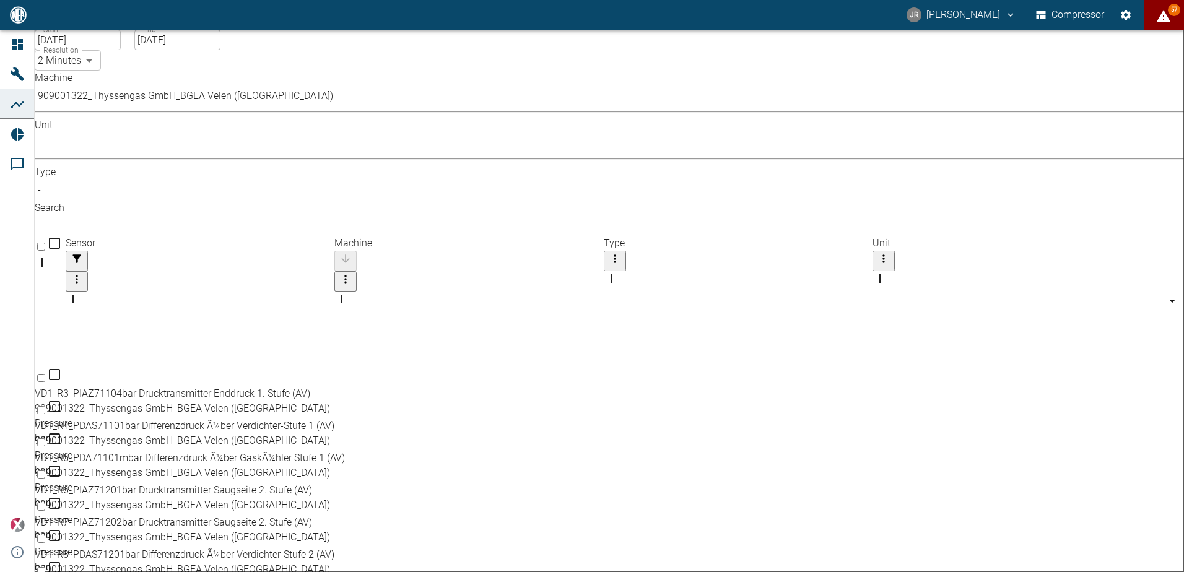
checkbox input "false"
checkbox input "true"
click at [194, 108] on body "JR Jiri Rus Compressor 57 Dashboard Machines Analyses Reports Comments powered …" at bounding box center [592, 286] width 1184 height 572
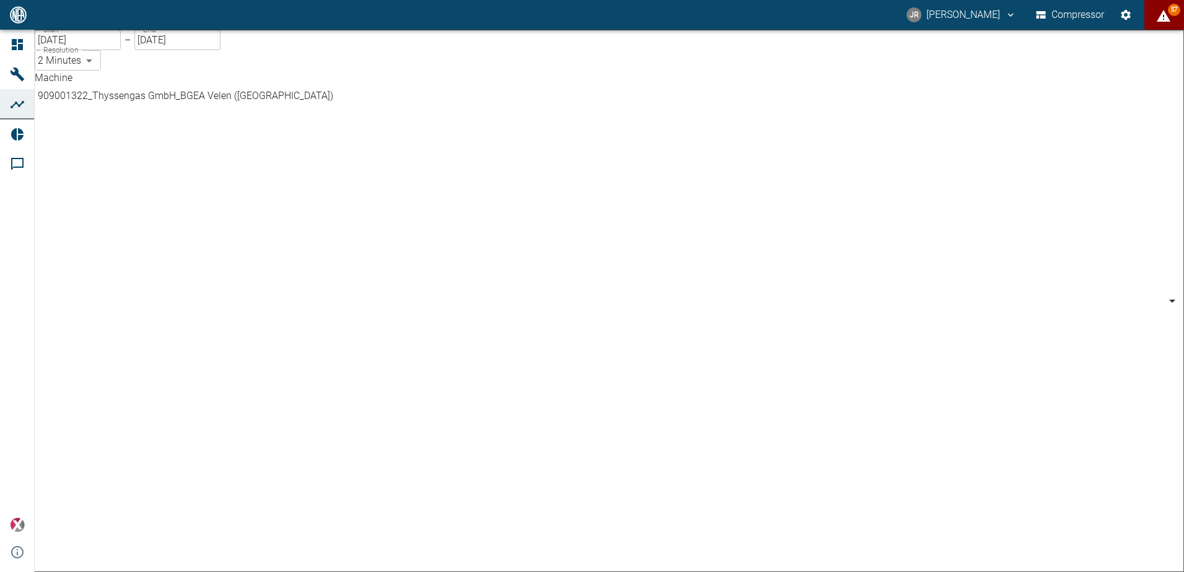
scroll to position [317, 0]
type input "d323cb37-0897-47d8-890e-65236b20deb2"
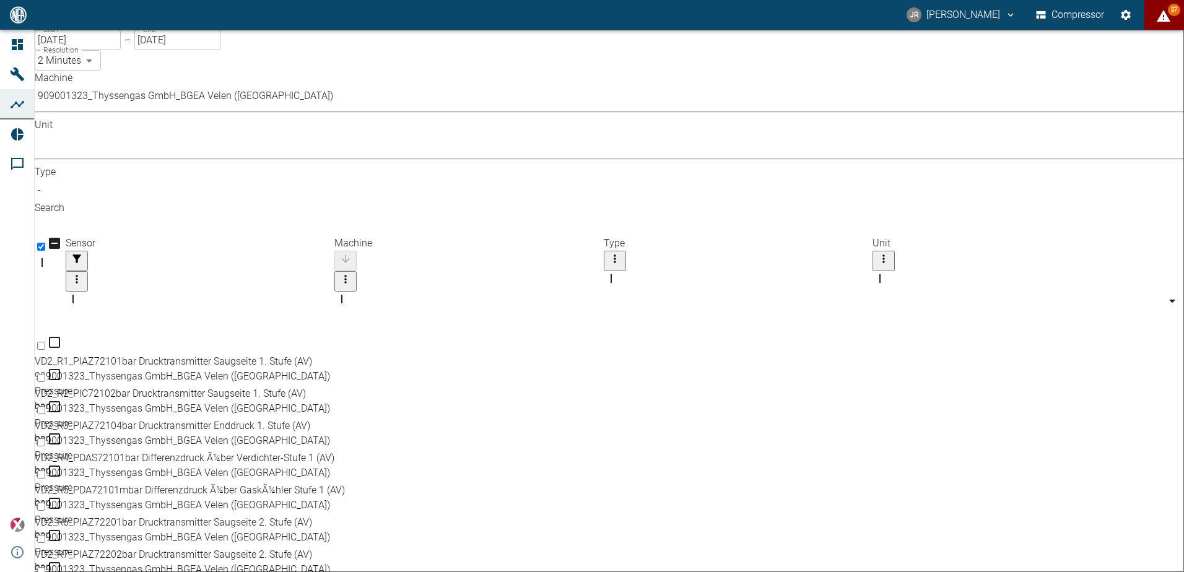
scroll to position [110, 0]
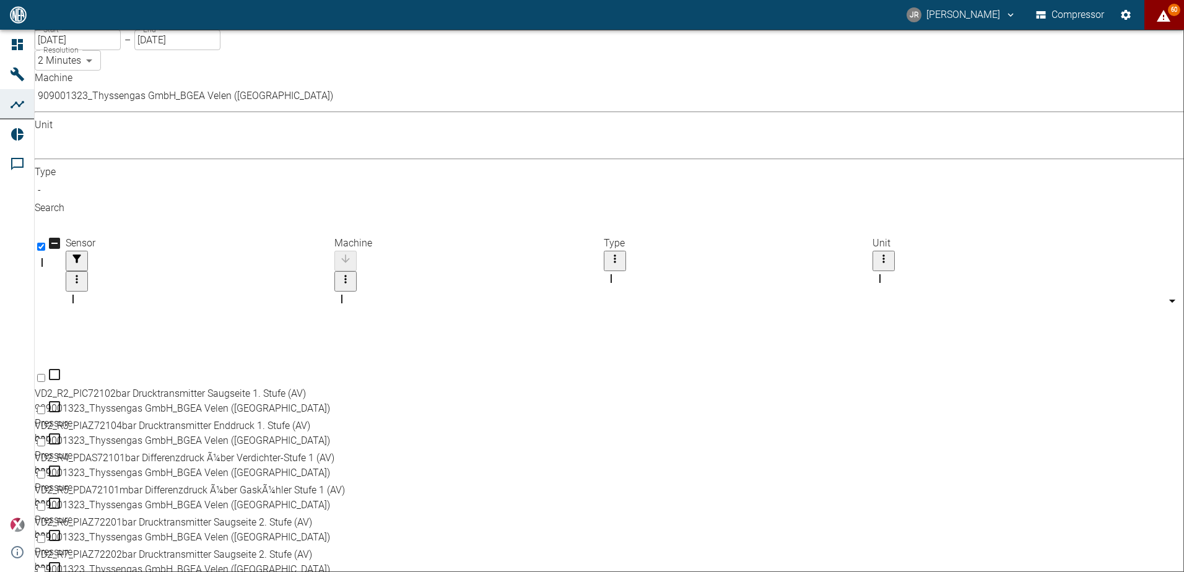
checkbox input "true"
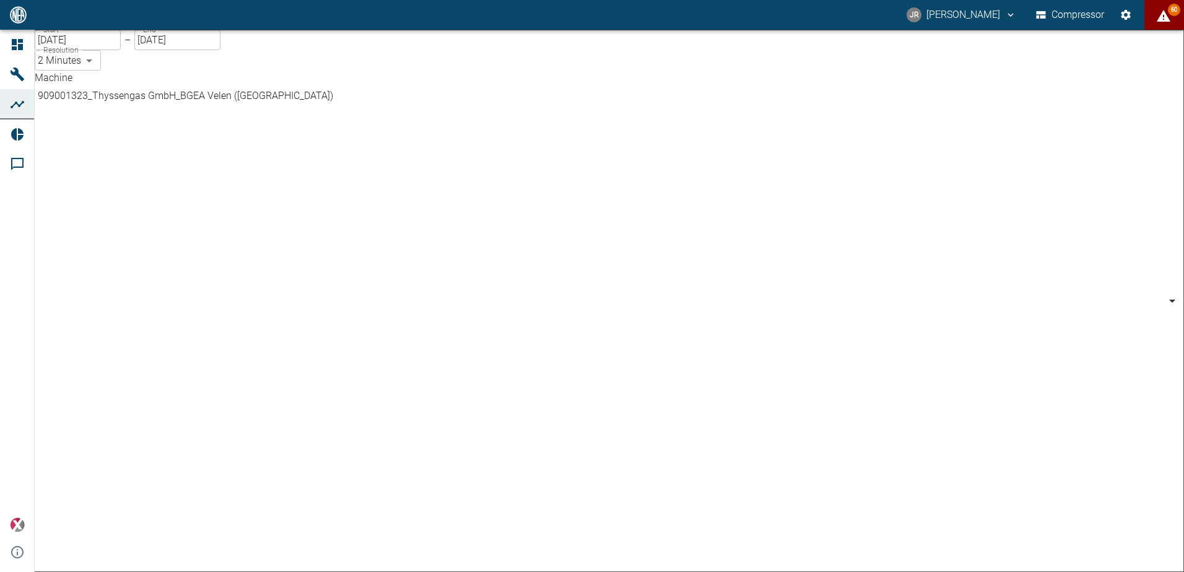
click at [196, 107] on body "JR Jiri Rus Compressor 60 Dashboard Machines Analyses Reports Comments powered …" at bounding box center [592, 286] width 1184 height 572
type input "844eaeab-9828-4312-bce0-6553bba898d4"
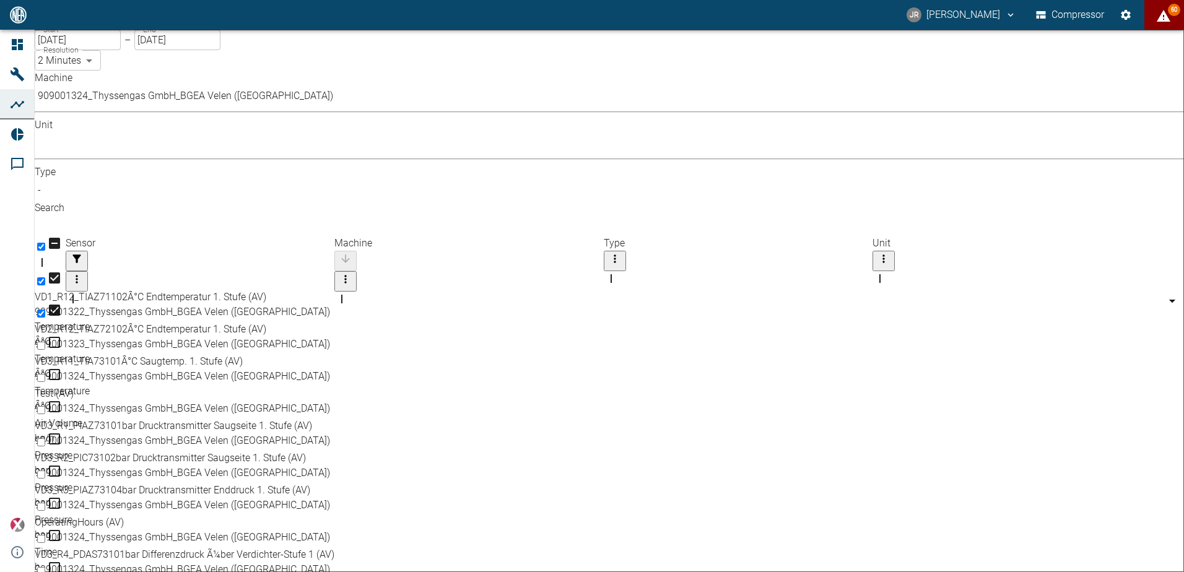
click at [139, 451] on div "VD3_R2_PIC73102bar Drucktransmitter Saugseite 1. Stufe (AV)" at bounding box center [609, 458] width 1149 height 15
checkbox input "true"
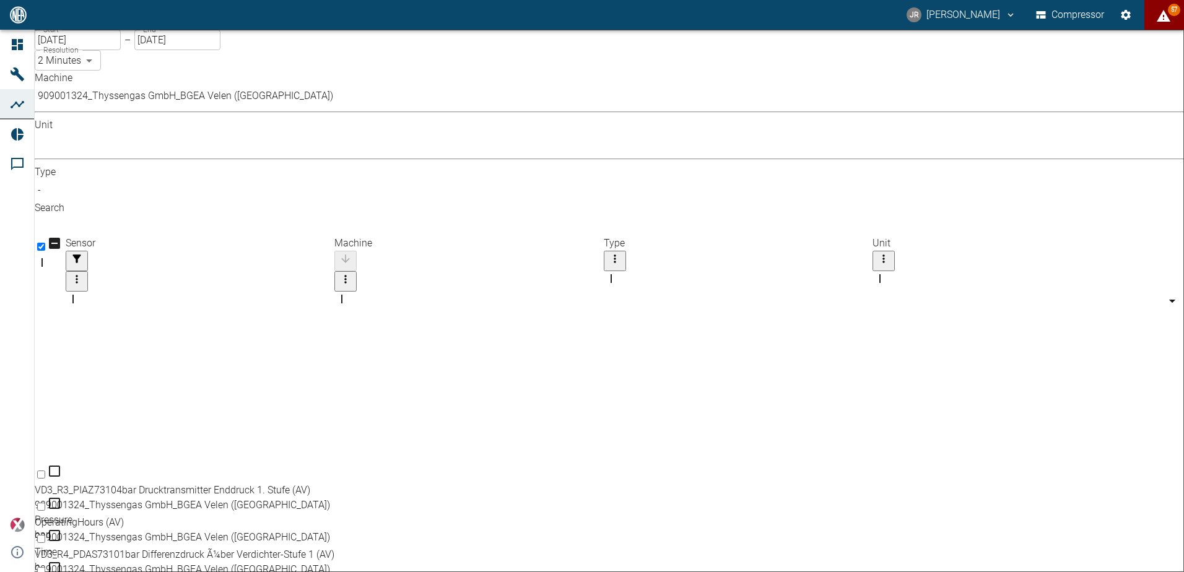
checkbox input "true"
click at [1163, 120] on div "Machine 909001324_Thyssengas GmbH_BGEA Velen (DE) 844eaeab-9828-4312-bce0-6553b…" at bounding box center [609, 153] width 1149 height 165
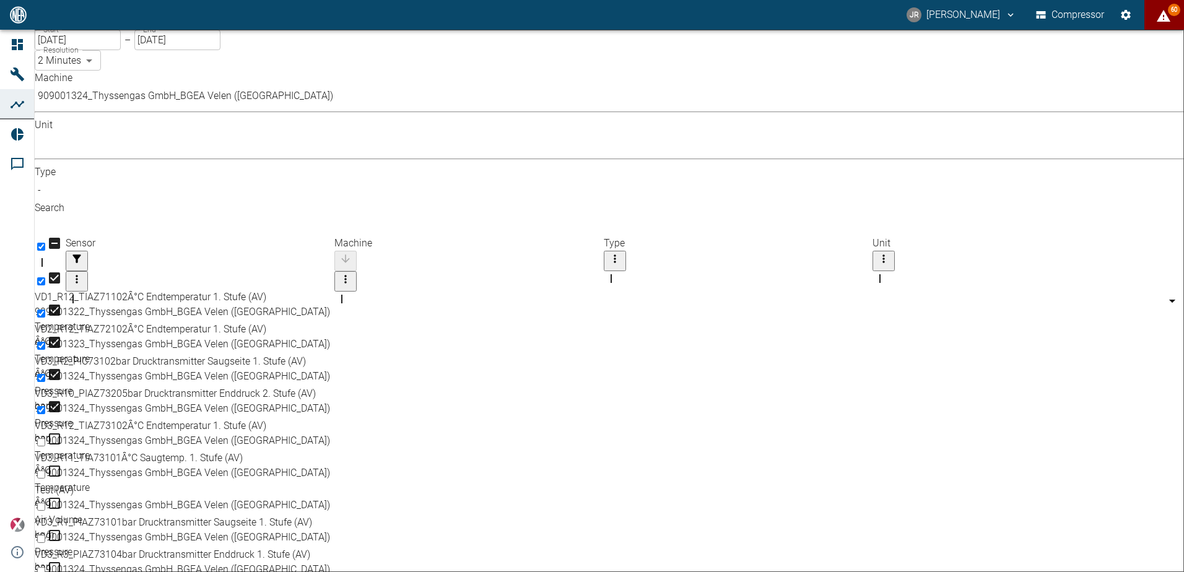
click at [45, 342] on input "Unselect row" at bounding box center [41, 346] width 8 height 8
checkbox input "false"
click at [45, 342] on input "Unselect row" at bounding box center [41, 346] width 8 height 8
checkbox input "false"
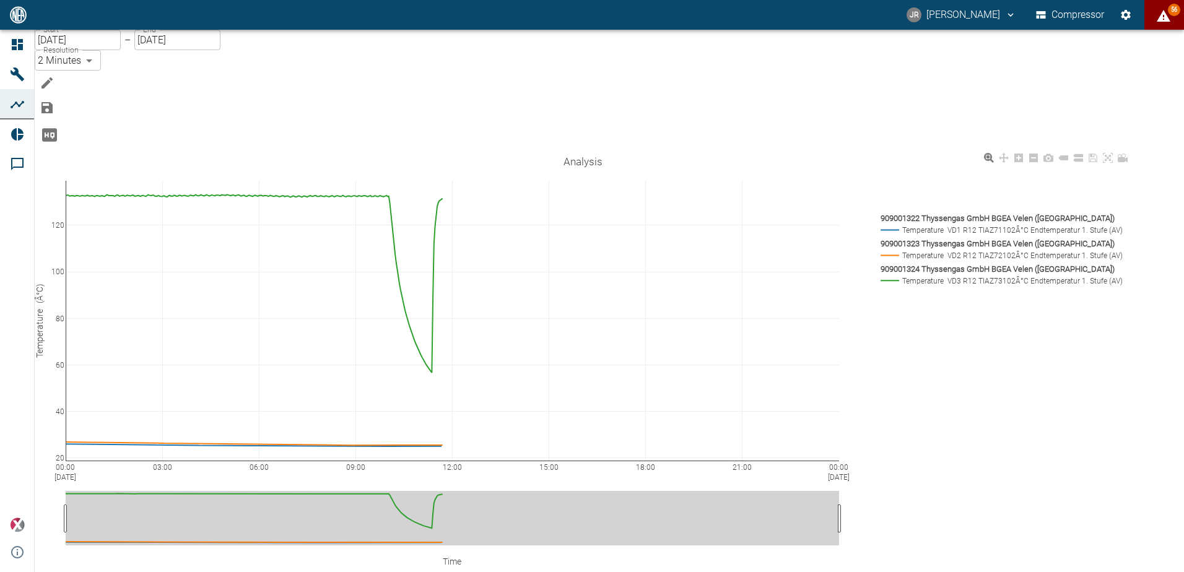
click at [915, 275] on rect at bounding box center [999, 281] width 245 height 12
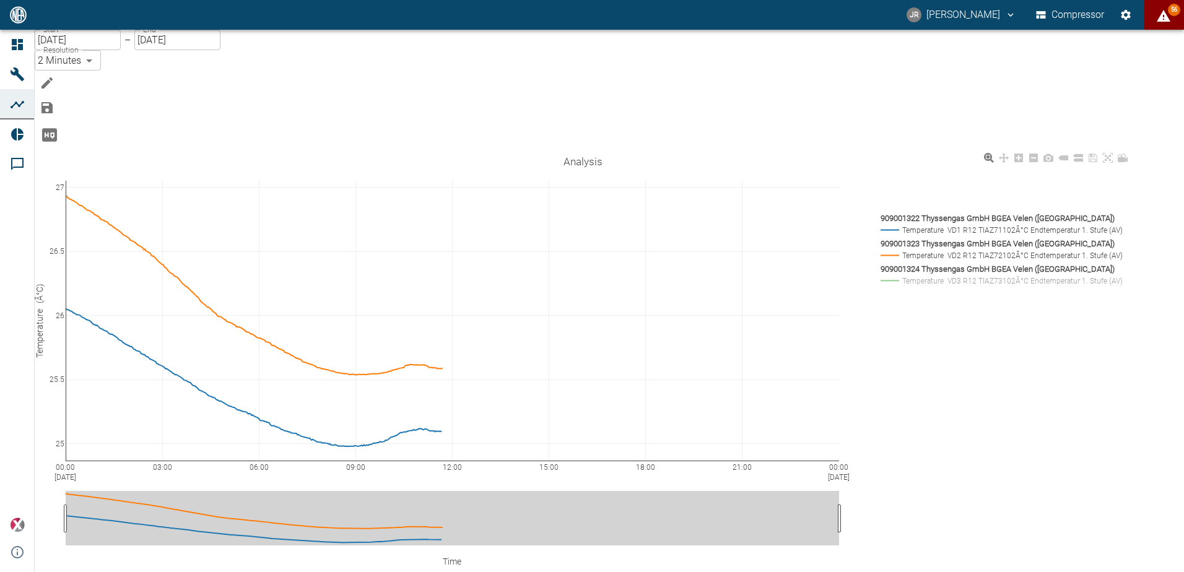
click at [915, 275] on rect at bounding box center [999, 281] width 245 height 12
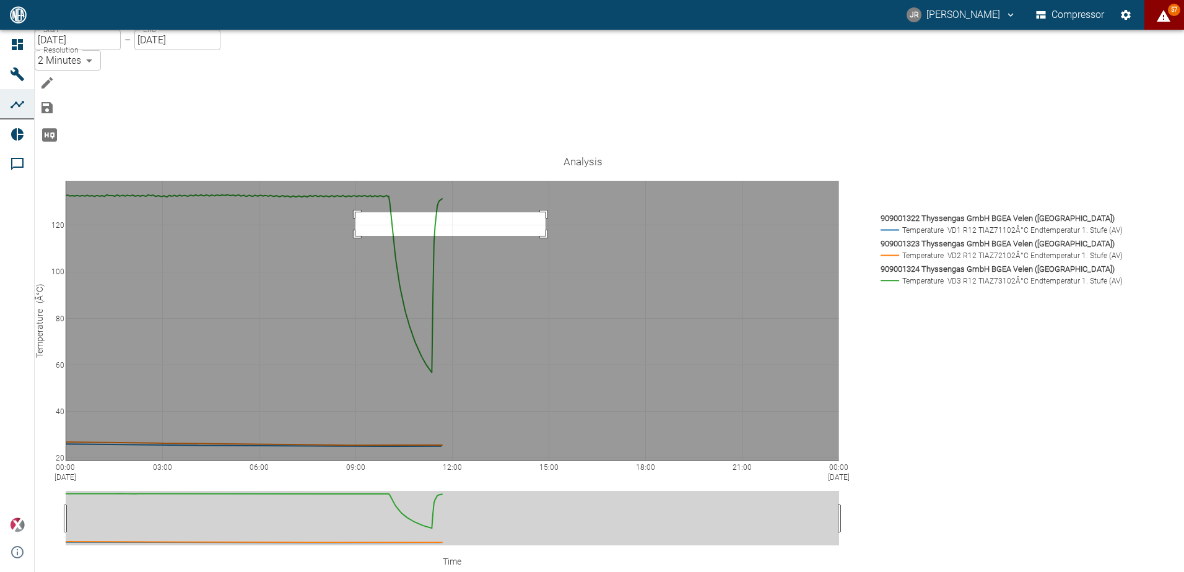
drag, startPoint x: 380, startPoint y: 149, endPoint x: 570, endPoint y: 173, distance: 191.5
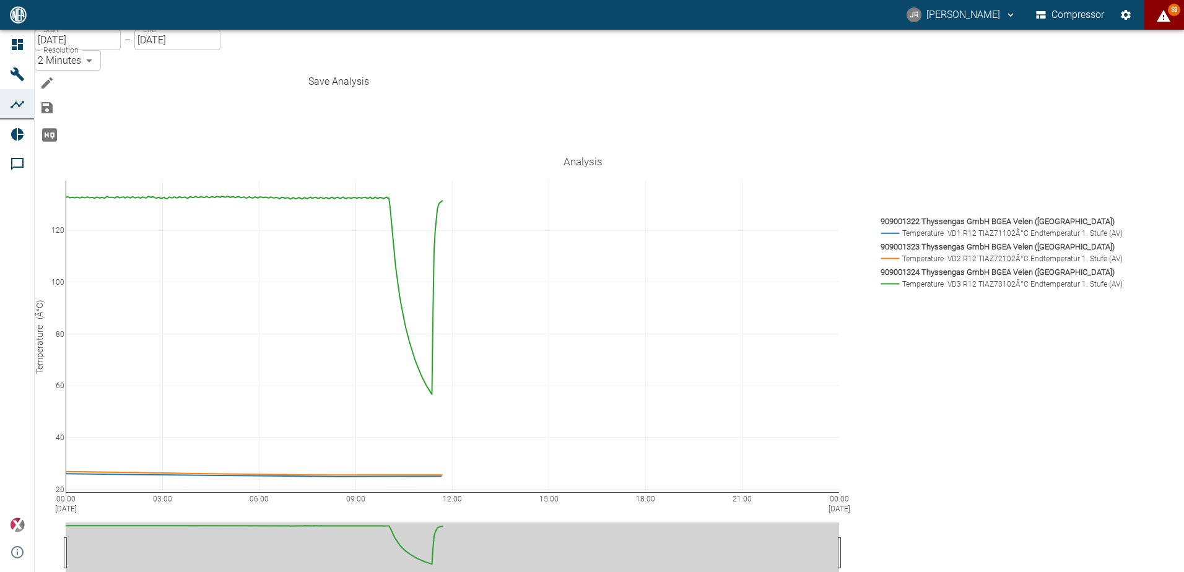
click at [59, 95] on button "Save Analysis" at bounding box center [47, 107] width 25 height 25
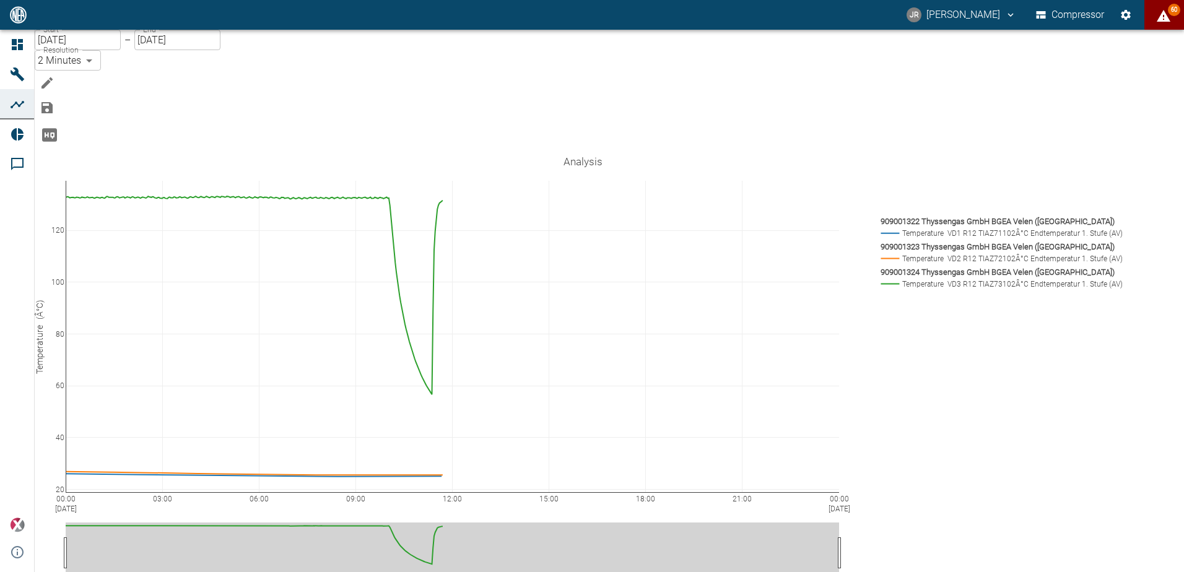
scroll to position [0, 0]
type input "Jiri - DV temperature 1st"
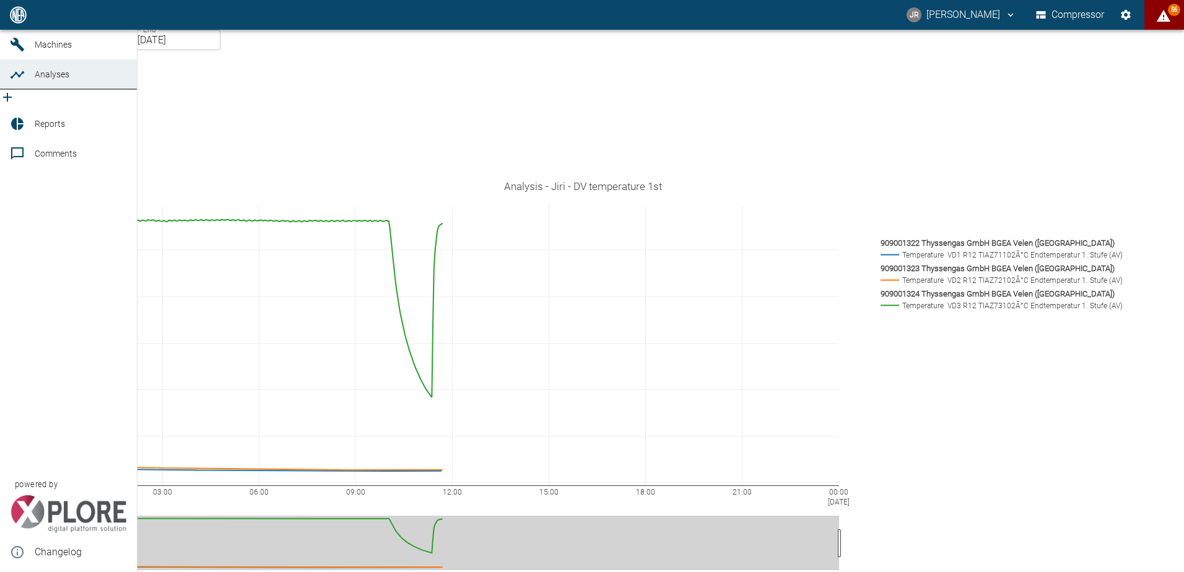
click at [15, 105] on icon "new /analyses/list/0" at bounding box center [7, 97] width 15 height 15
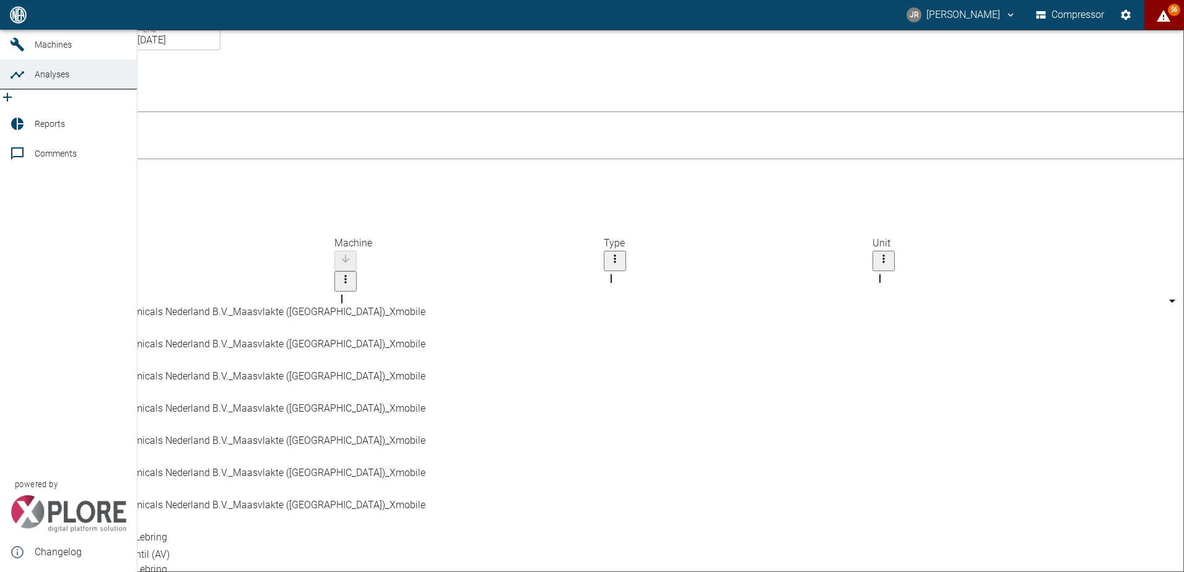
click at [63, 82] on span "Analyses" at bounding box center [81, 74] width 92 height 15
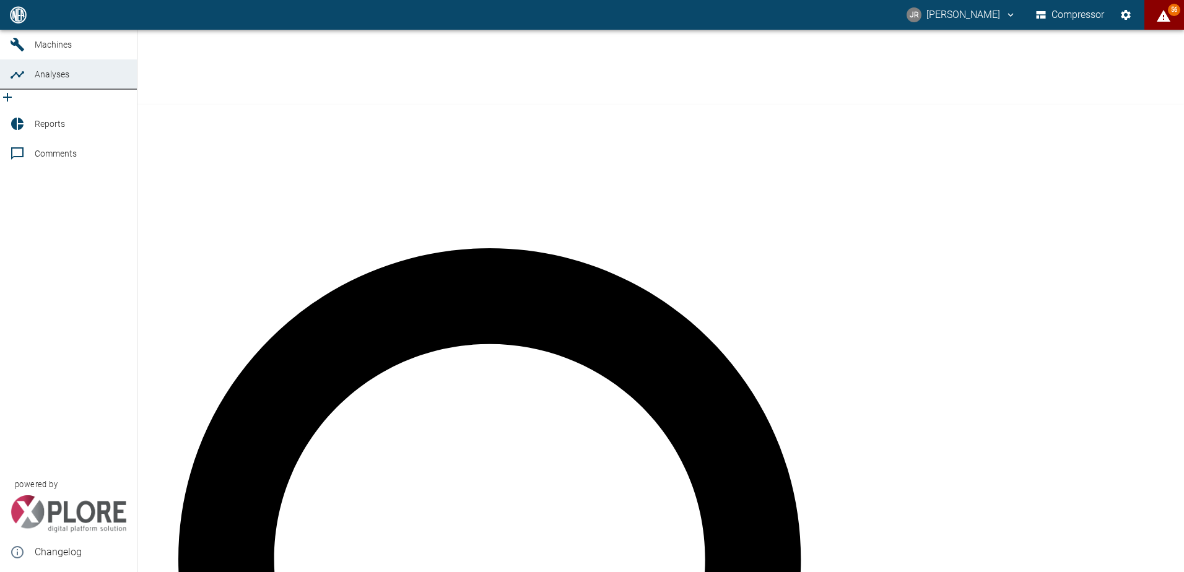
click at [15, 105] on icon "new /analyses/list/0" at bounding box center [7, 97] width 15 height 15
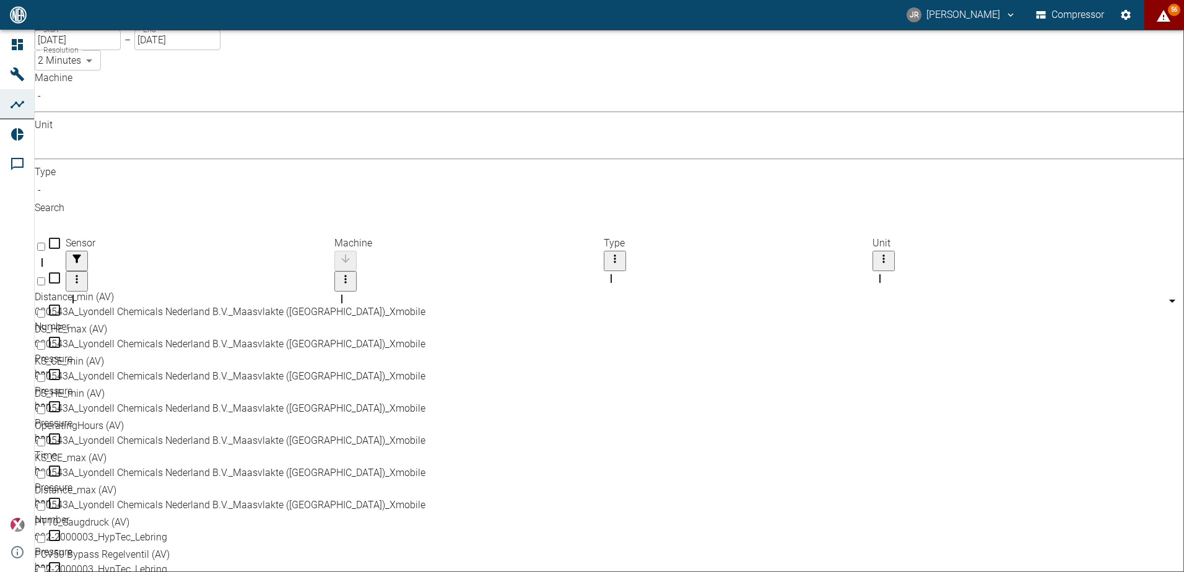
click at [72, 84] on label "Machine" at bounding box center [54, 78] width 38 height 12
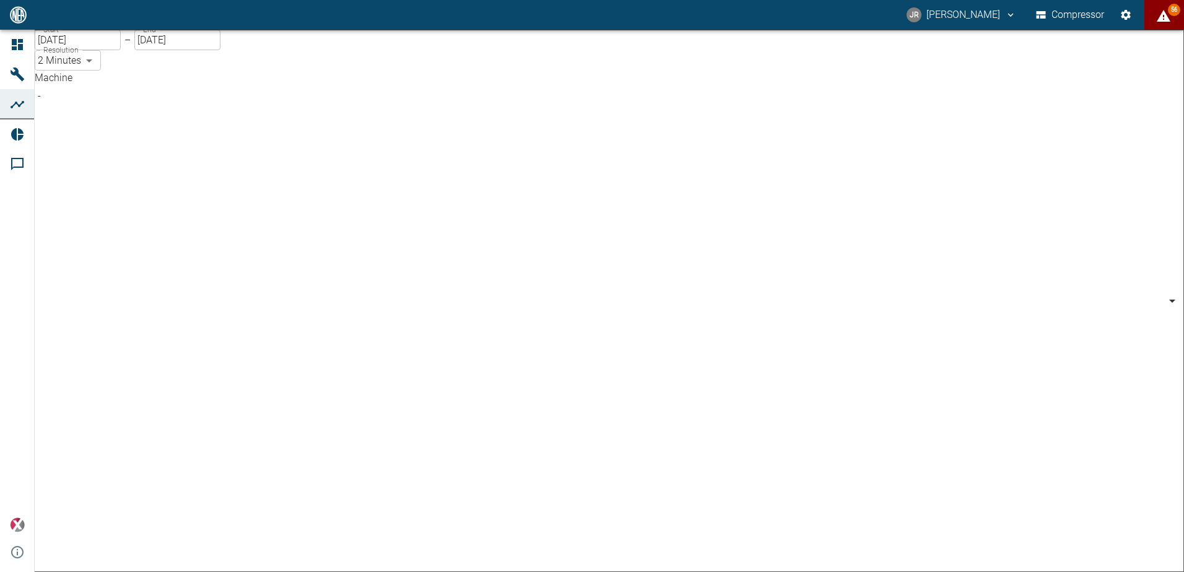
click at [191, 109] on body "JR Jiri Rus Compressor 56 Dashboard Machines Analyses Reports Comments powered …" at bounding box center [592, 286] width 1184 height 572
type input "259bb4d1-24a0-4d0a-9cdd-a1b37587fdca"
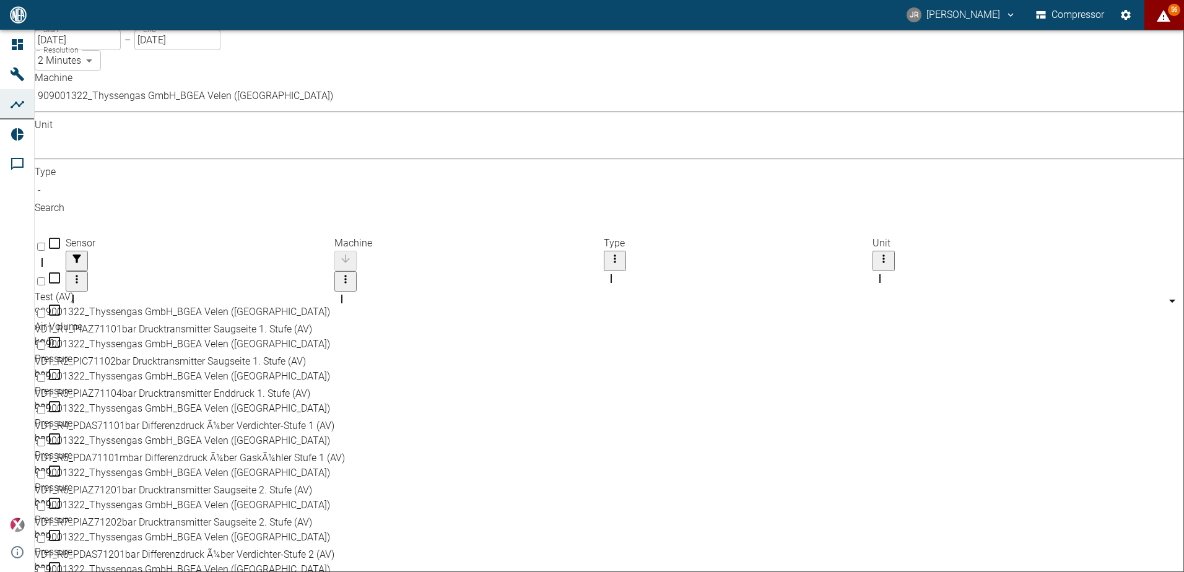
drag, startPoint x: 1164, startPoint y: 219, endPoint x: 1168, endPoint y: 106, distance: 112.2
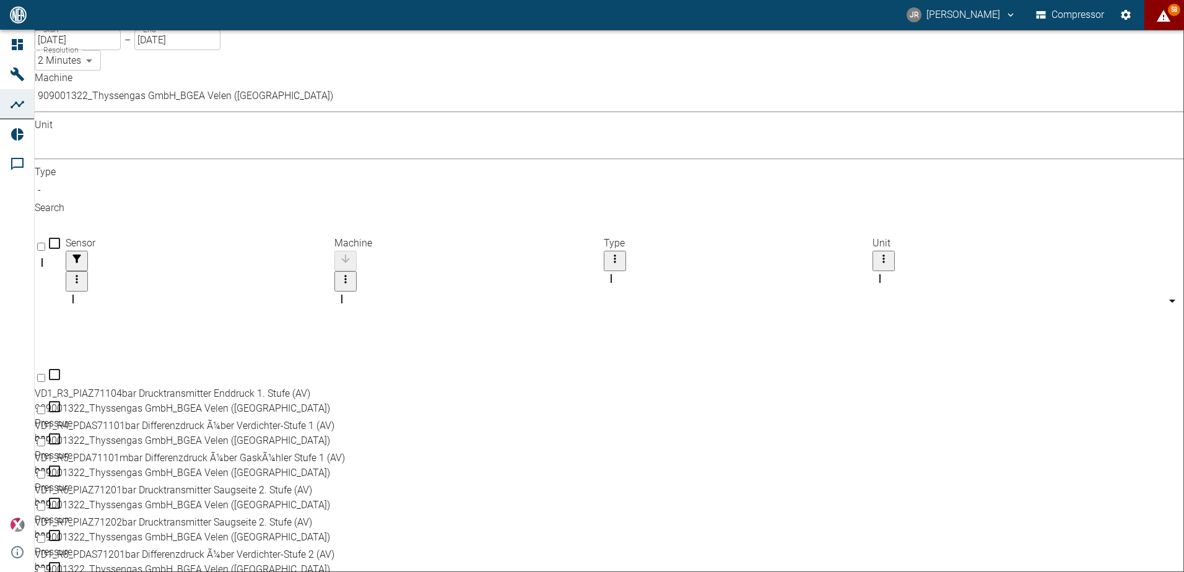
scroll to position [110, 0]
checkbox input "true"
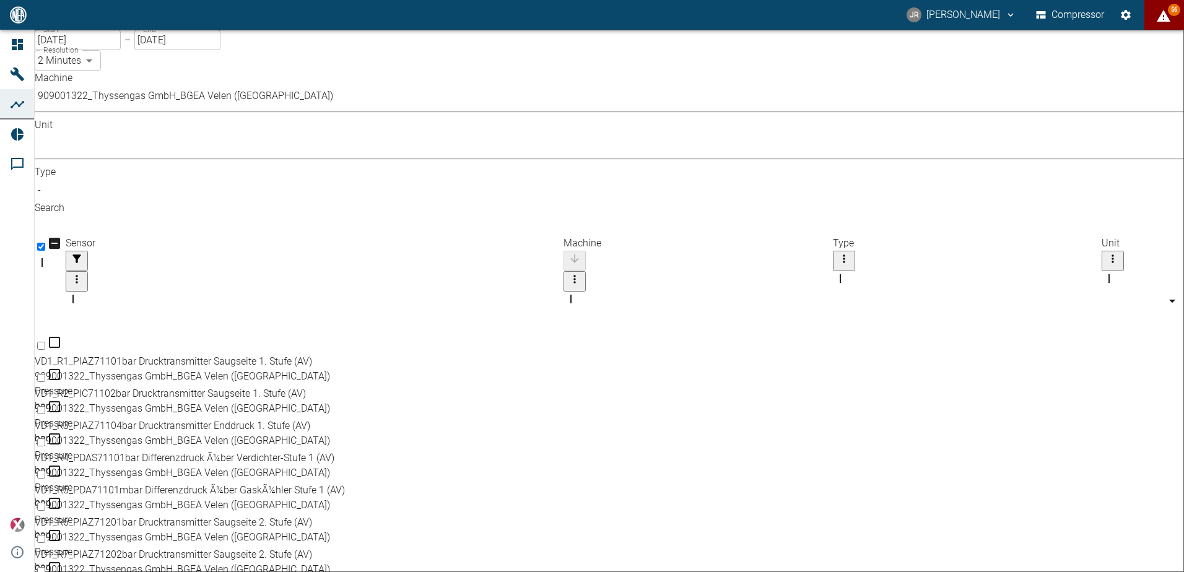
drag, startPoint x: 355, startPoint y: 137, endPoint x: 584, endPoint y: 154, distance: 229.7
click at [563, 292] on div "Sensor" at bounding box center [315, 309] width 498 height 35
checkbox input "true"
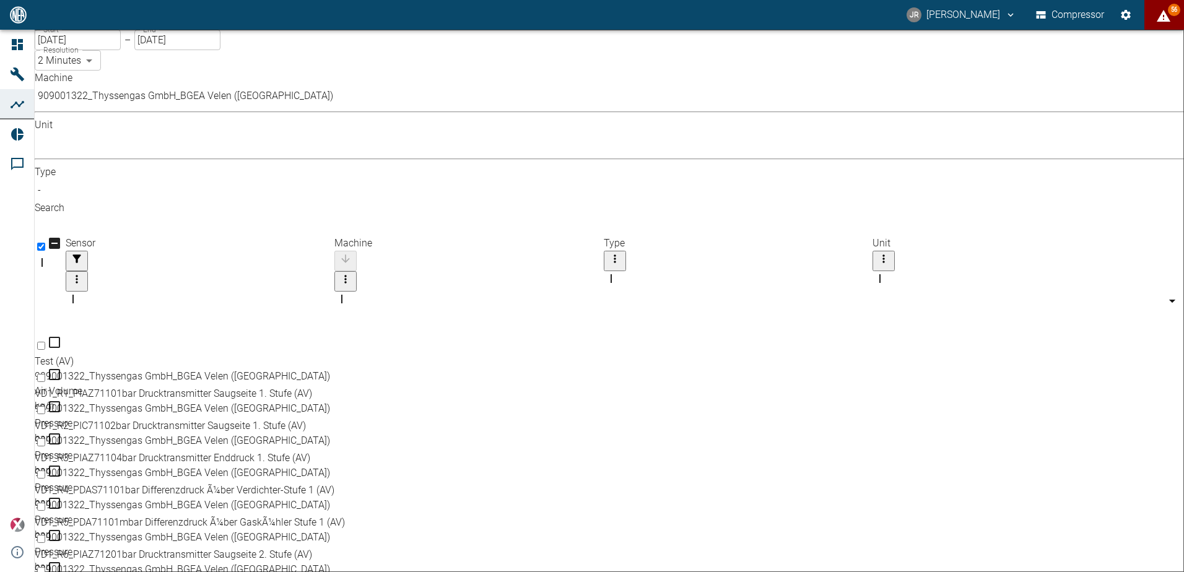
click at [45, 567] on input "Select row" at bounding box center [41, 571] width 8 height 8
checkbox input "true"
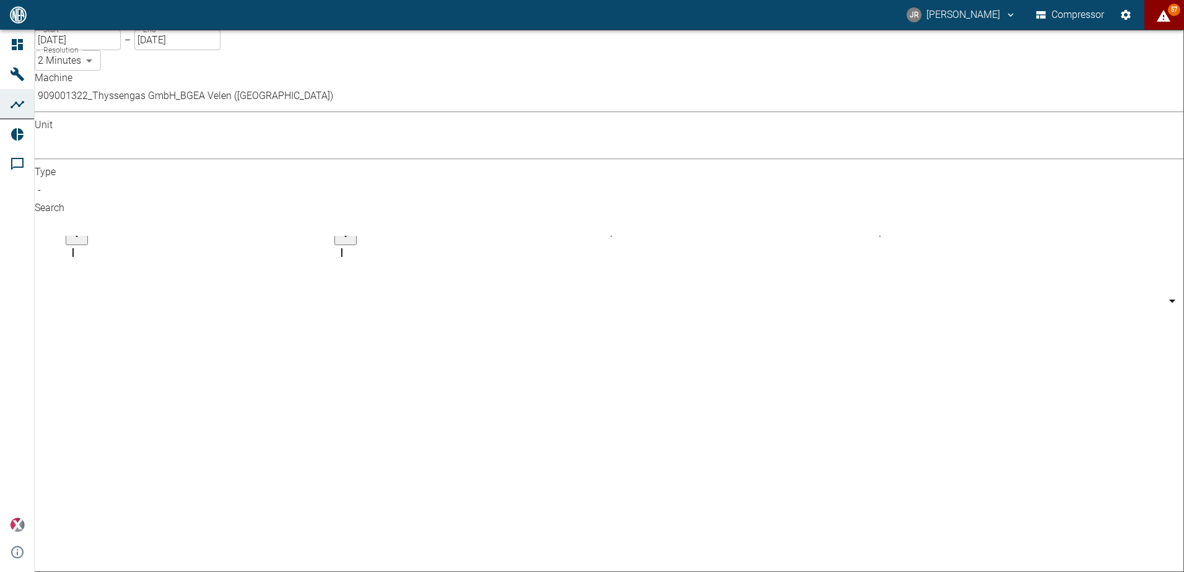
scroll to position [369, 0]
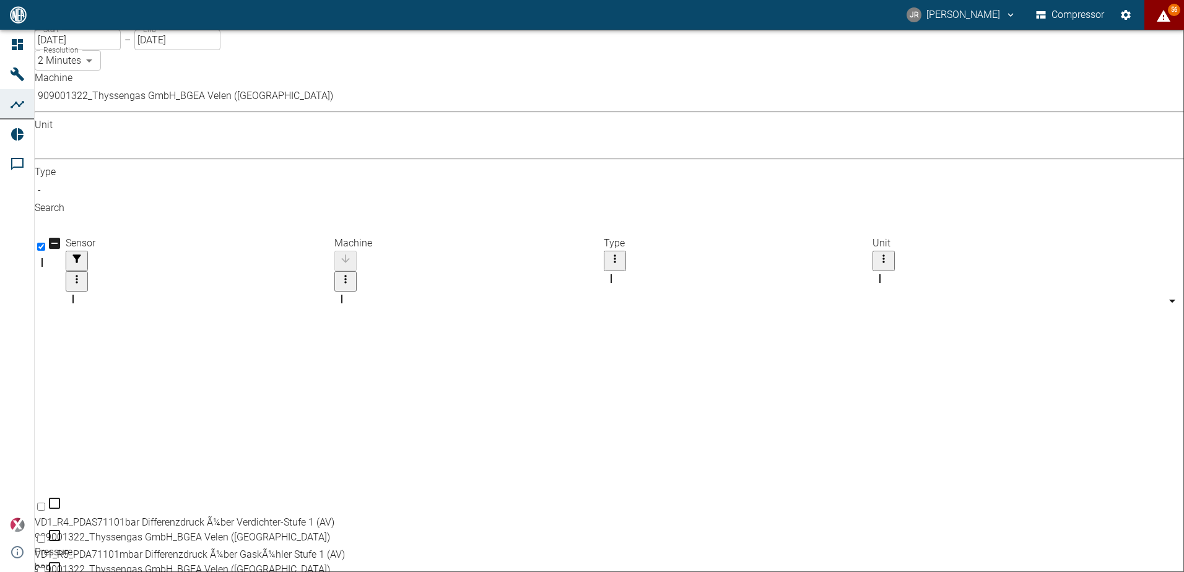
checkbox input "true"
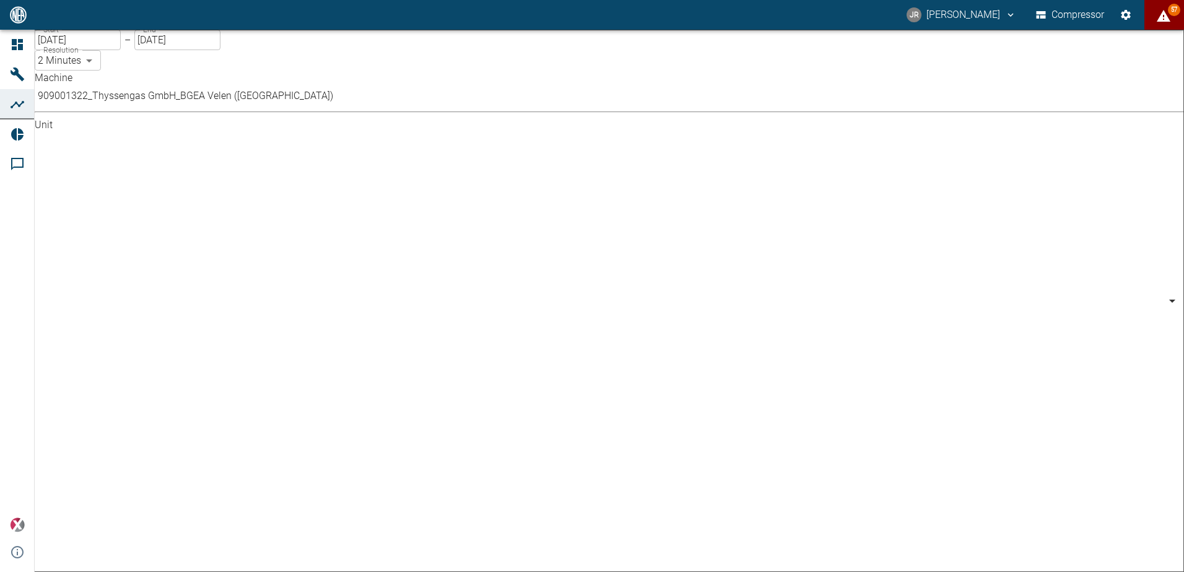
click at [279, 109] on body "JR Jiri Rus Compressor 57 Dashboard Machines Analyses Reports Comments powered …" at bounding box center [592, 286] width 1184 height 572
type input "kW"
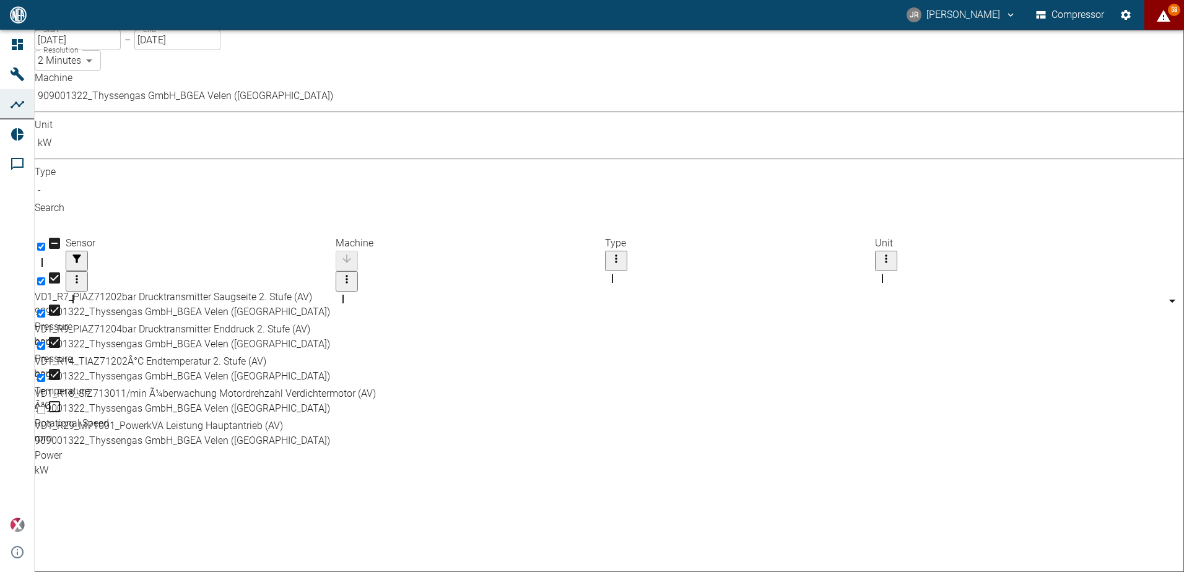
click at [45, 406] on input "Select row" at bounding box center [41, 410] width 8 height 8
checkbox input "true"
click at [80, 50] on input "[DATE]" at bounding box center [78, 40] width 86 height 20
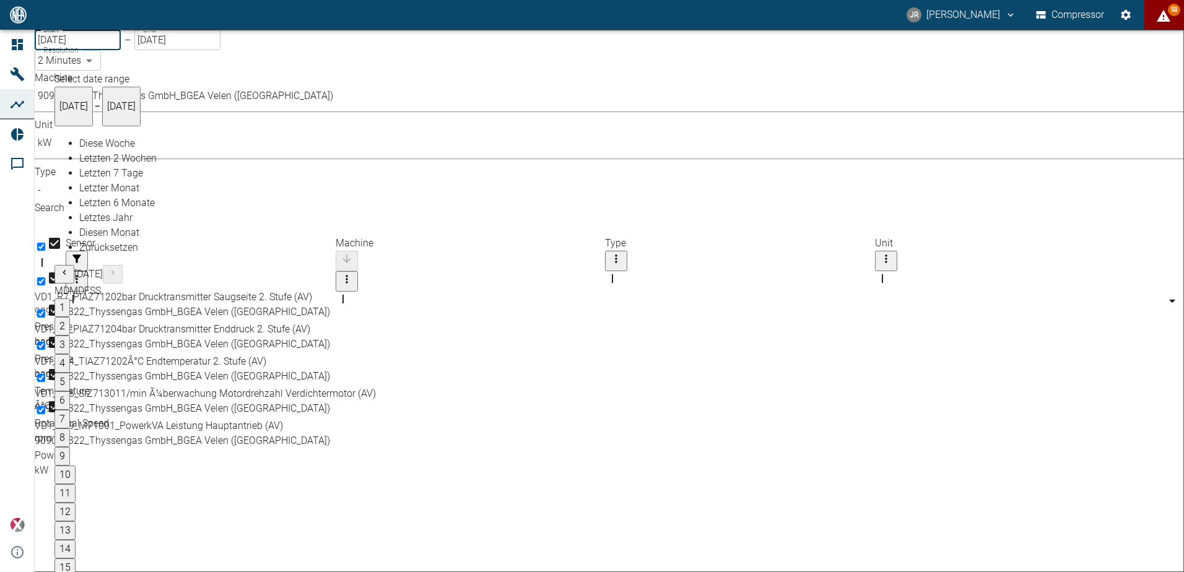
click at [70, 298] on button "1" at bounding box center [61, 307] width 15 height 19
type input "[DATE]"
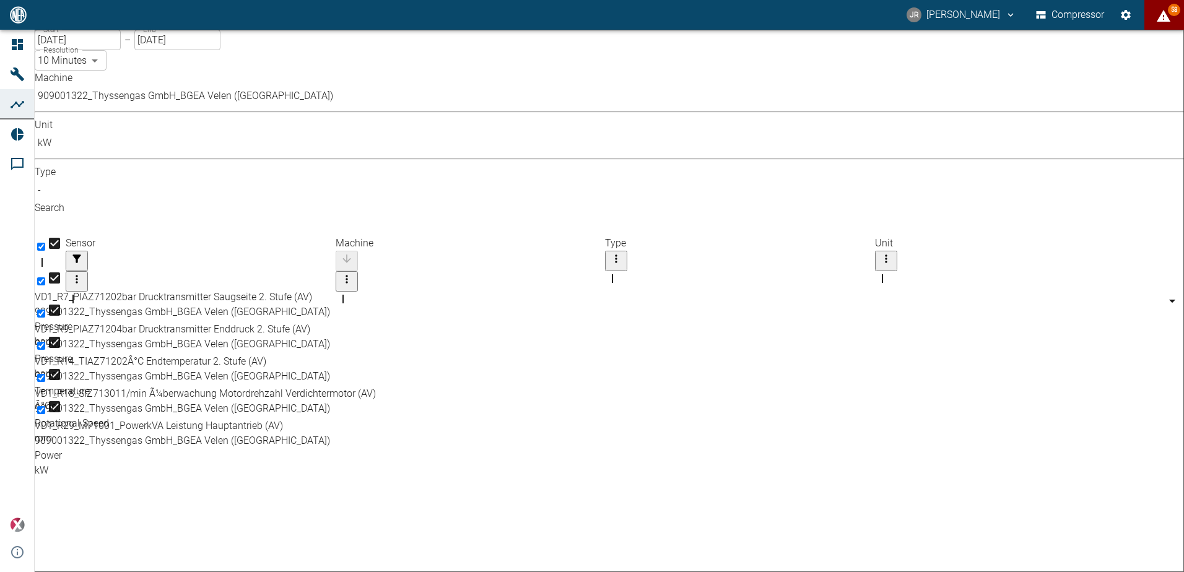
click at [284, 61] on body "JR Jiri Rus Compressor 58 Dashboard Machines Analyses Reports Comments powered …" at bounding box center [592, 286] width 1184 height 572
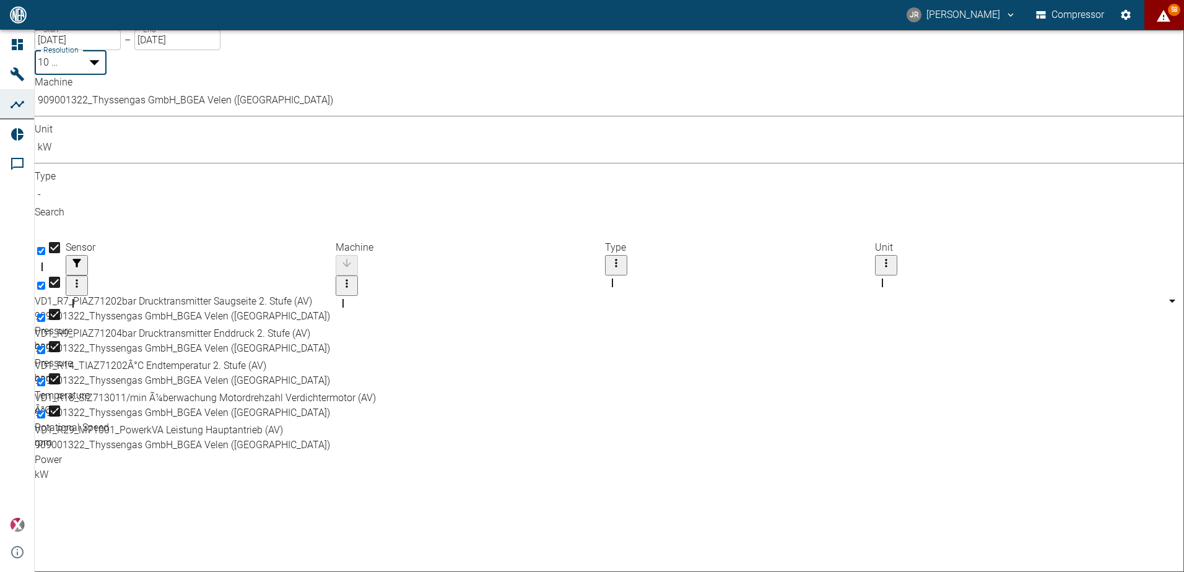
type input "2min"
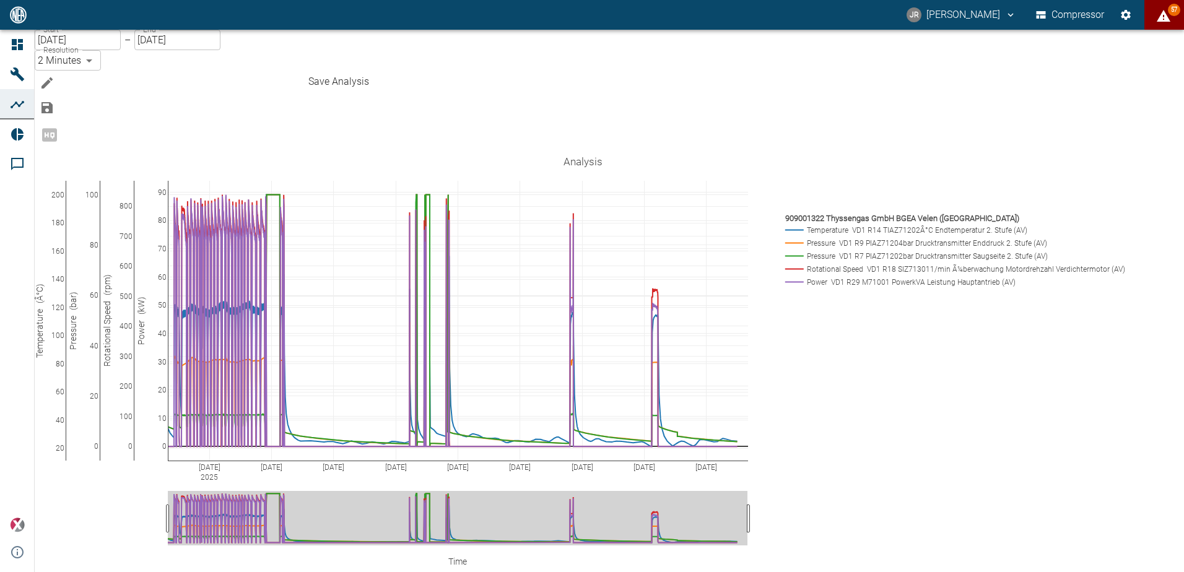
click at [54, 100] on icon "Save Analysis" at bounding box center [47, 107] width 15 height 15
type input "Jiri - 4th excersice"
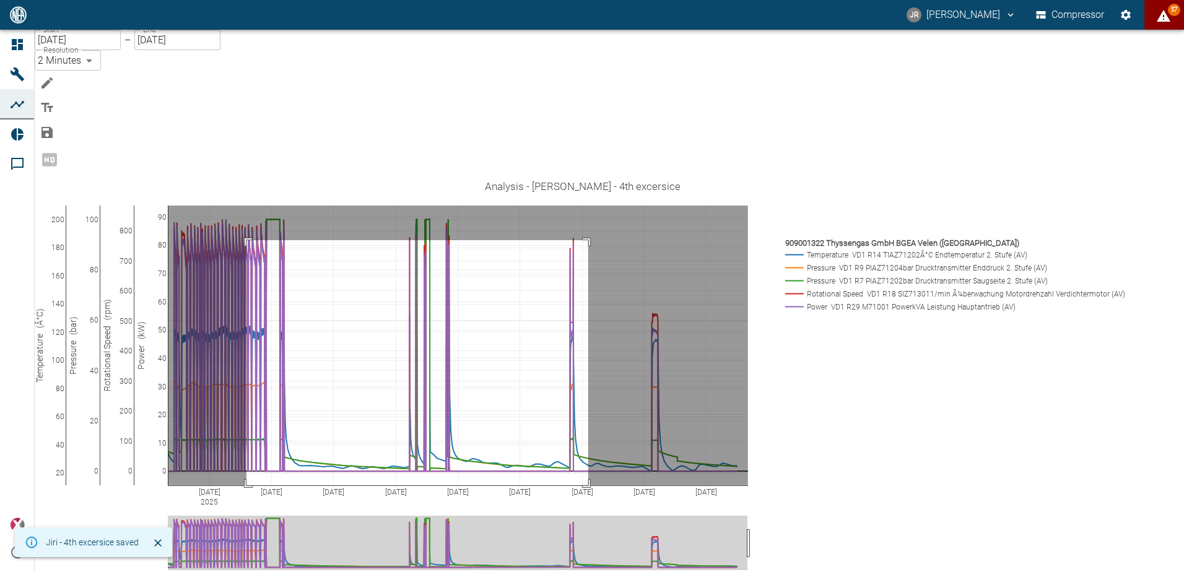
drag, startPoint x: 271, startPoint y: 152, endPoint x: 613, endPoint y: 414, distance: 430.6
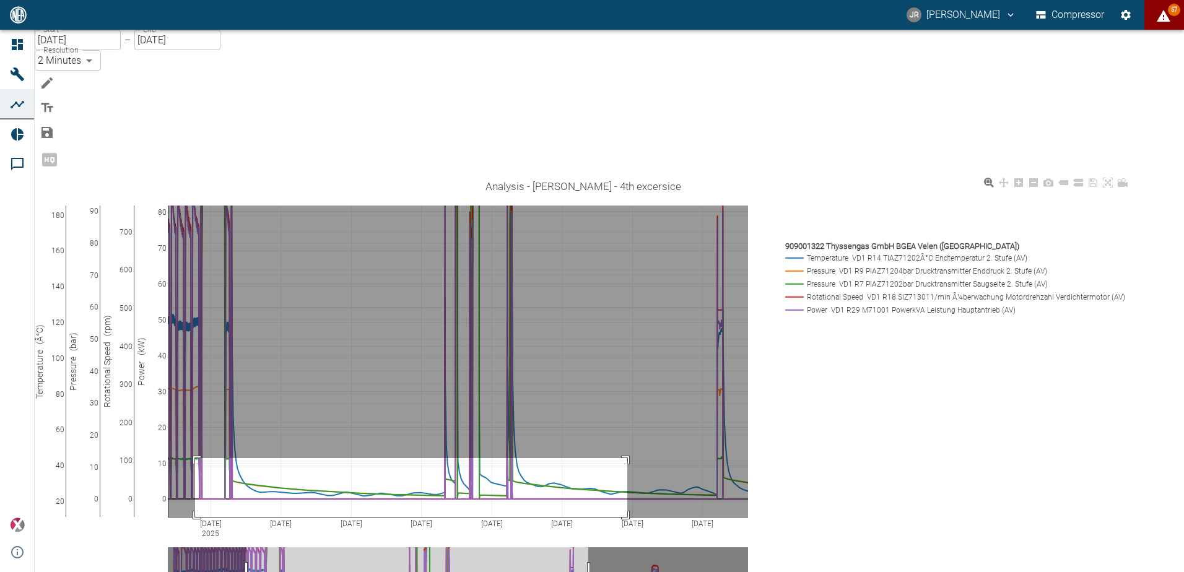
drag, startPoint x: 220, startPoint y: 370, endPoint x: 651, endPoint y: 478, distance: 444.8
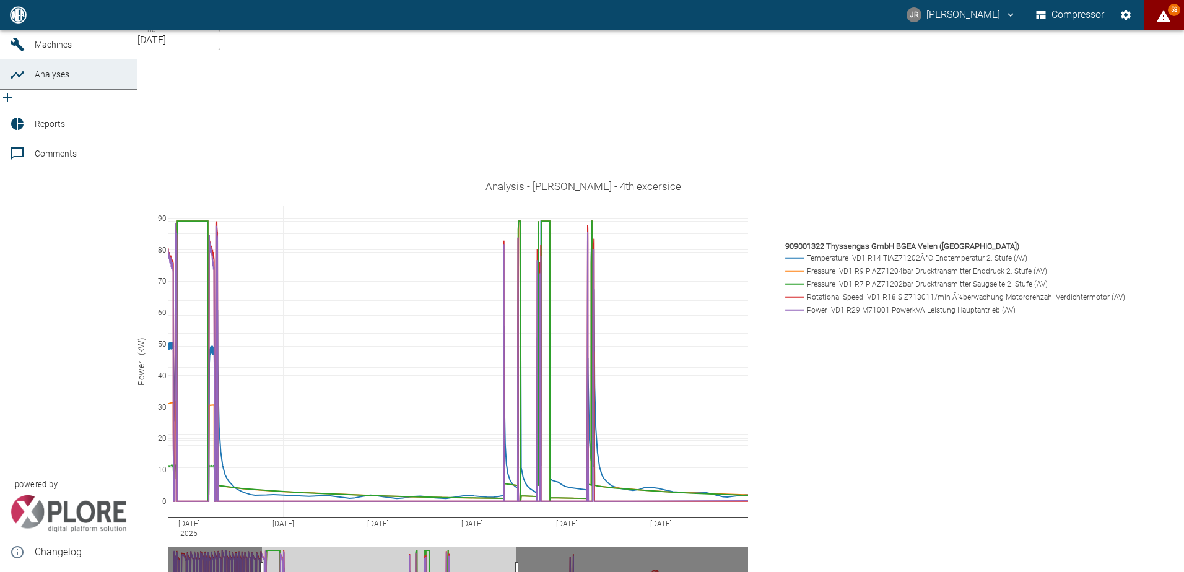
click at [54, 129] on span "Reports" at bounding box center [50, 124] width 30 height 10
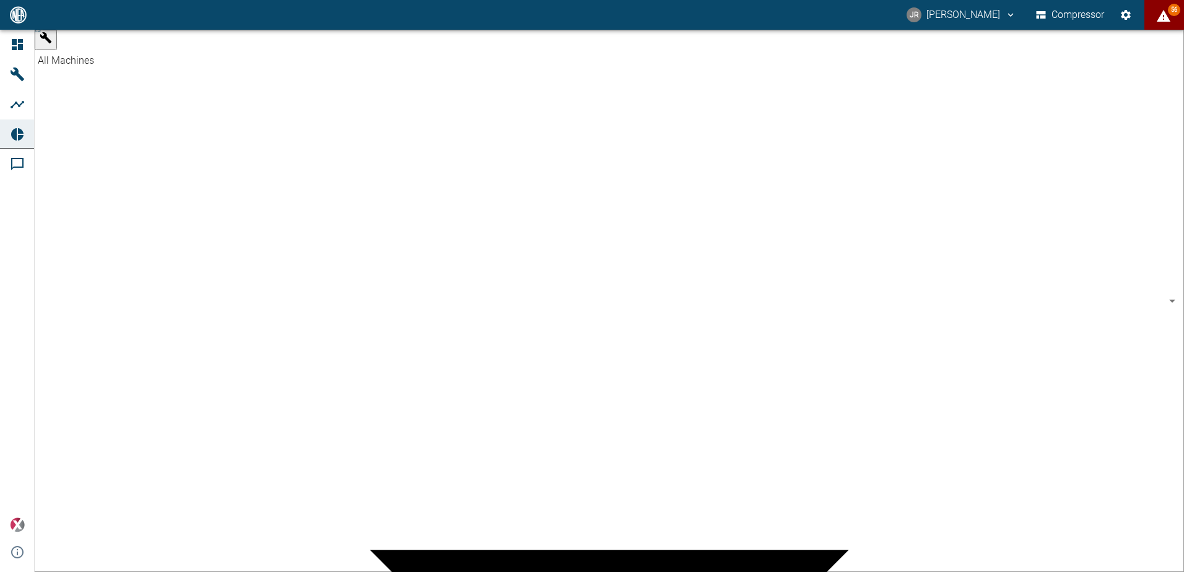
click at [142, 45] on body "JR Jiri Rus Compressor 56 Dashboard Machines Analyses Reports Comments powered …" at bounding box center [592, 286] width 1184 height 572
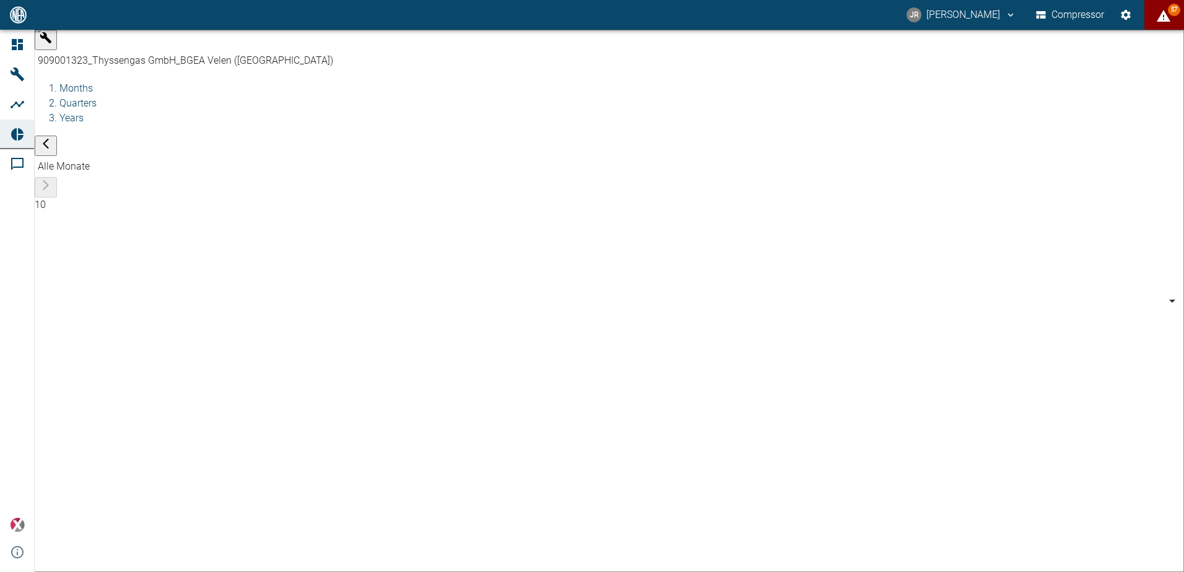
click at [163, 46] on body "JR Jiri Rus Compressor 57 Dashboard Machines Analyses Reports Comments powered …" at bounding box center [592, 286] width 1184 height 572
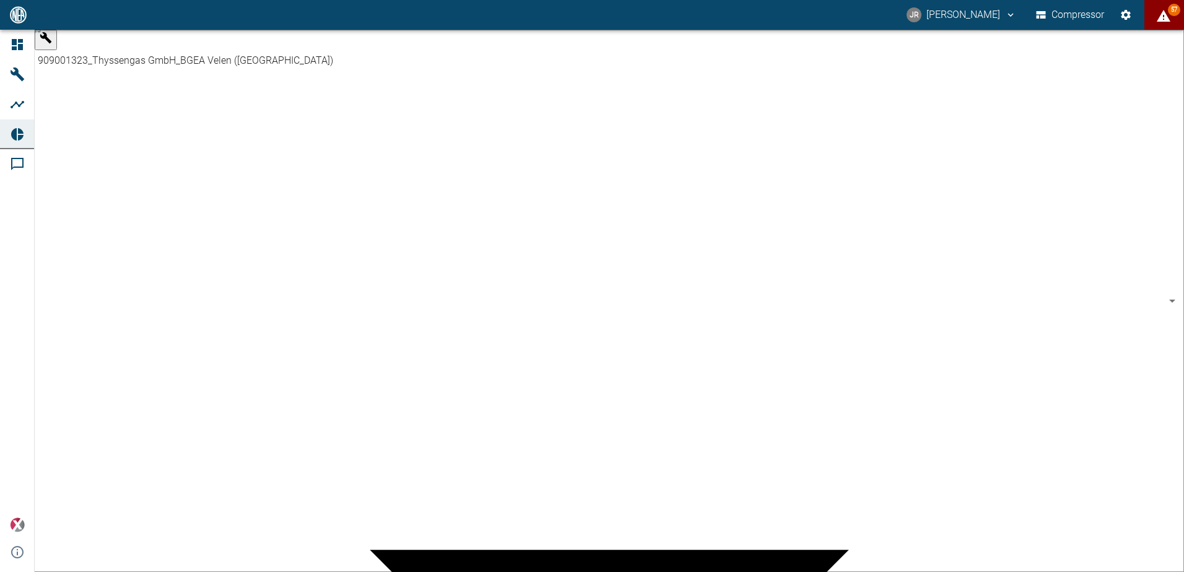
scroll to position [37, 0]
type input "62df7942-7815-4ccf-a722-4ba74b721732"
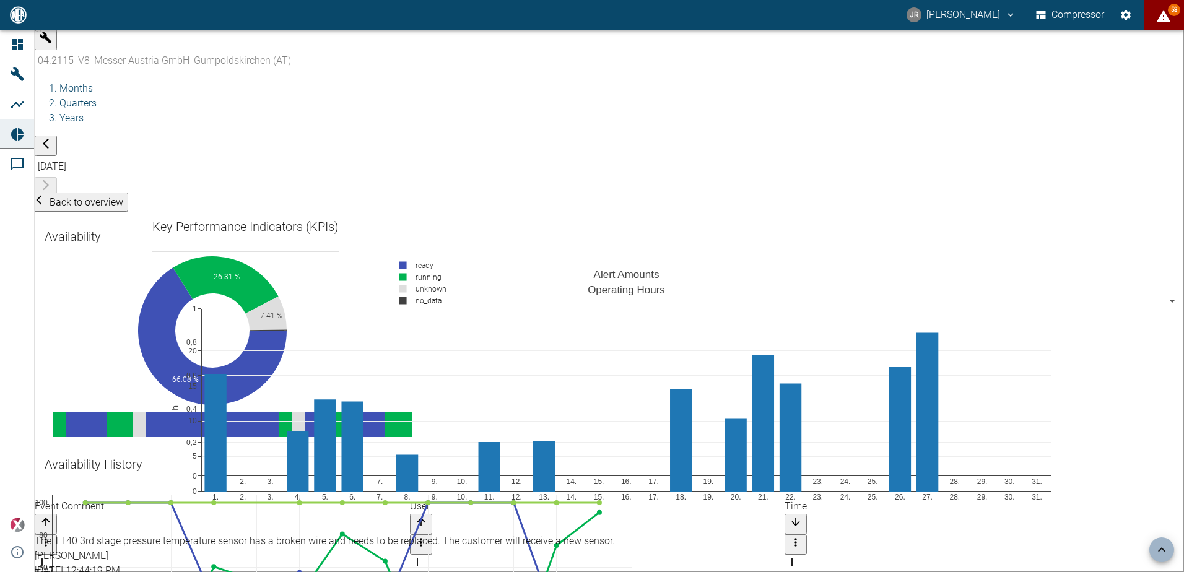
scroll to position [827, 0]
drag, startPoint x: 420, startPoint y: 176, endPoint x: 690, endPoint y: 156, distance: 270.7
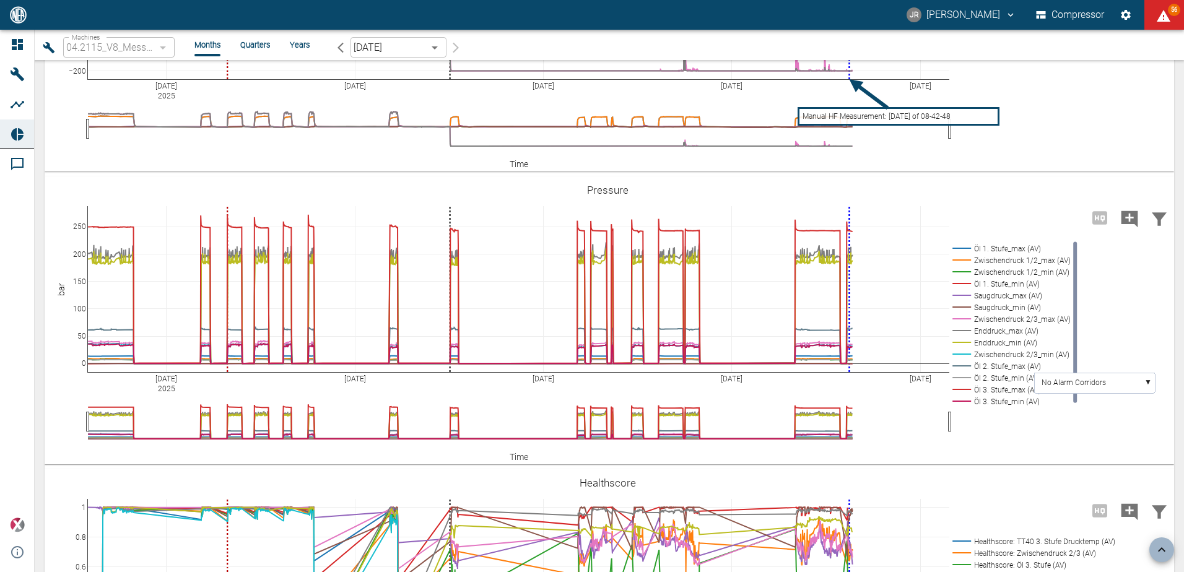
scroll to position [1739, 0]
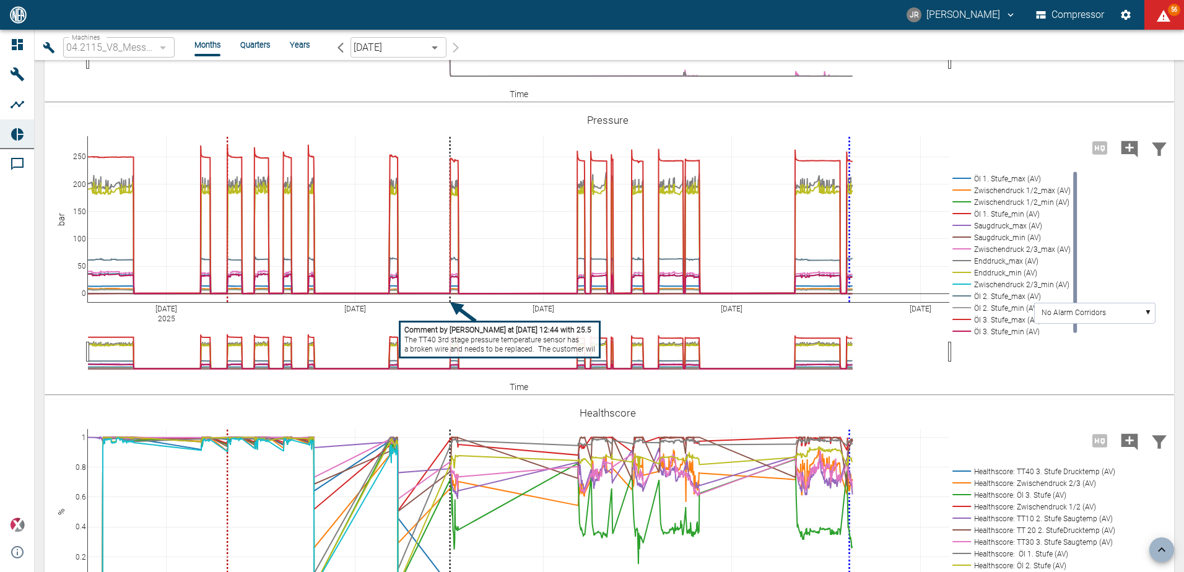
click at [1178, 69] on div "Back to overview Availability 66.08 % 26.31 % 7.41 % 0.19 % ready running unkno…" at bounding box center [609, 316] width 1149 height 512
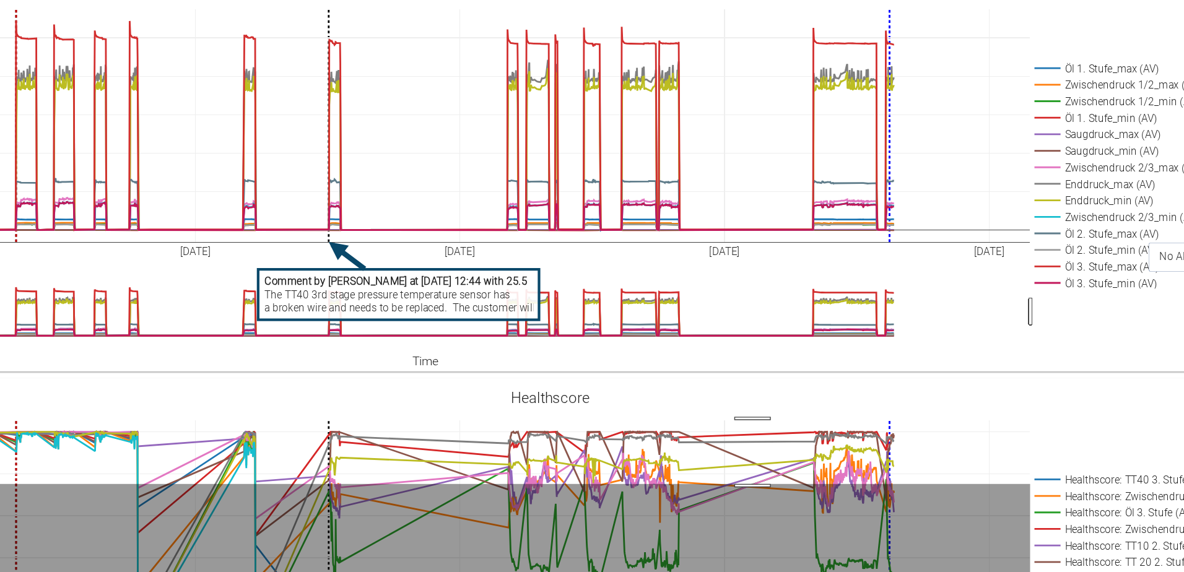
drag, startPoint x: 752, startPoint y: 476, endPoint x: 752, endPoint y: 287, distance: 188.2
